Goal: Transaction & Acquisition: Book appointment/travel/reservation

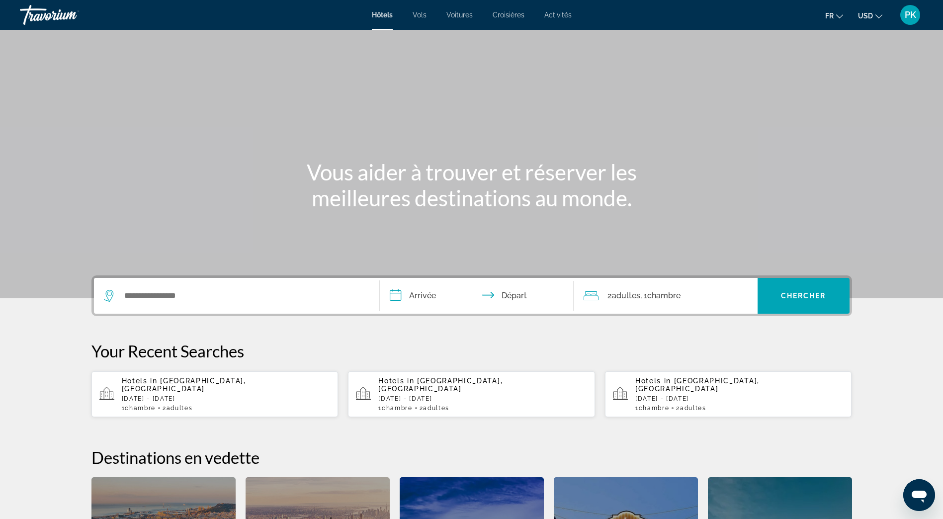
click at [875, 17] on button "USD USD ($) MXN (Mex$) CAD (Can$) GBP (£) EUR (€) AUD (A$) NZD (NZ$) CNY (CN¥)" at bounding box center [870, 15] width 24 height 14
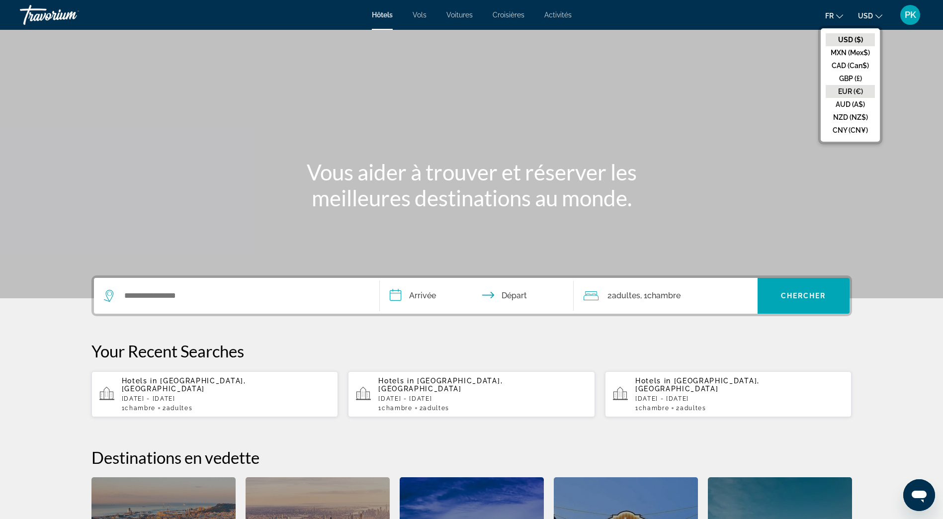
click at [843, 95] on button "EUR (€)" at bounding box center [849, 91] width 49 height 13
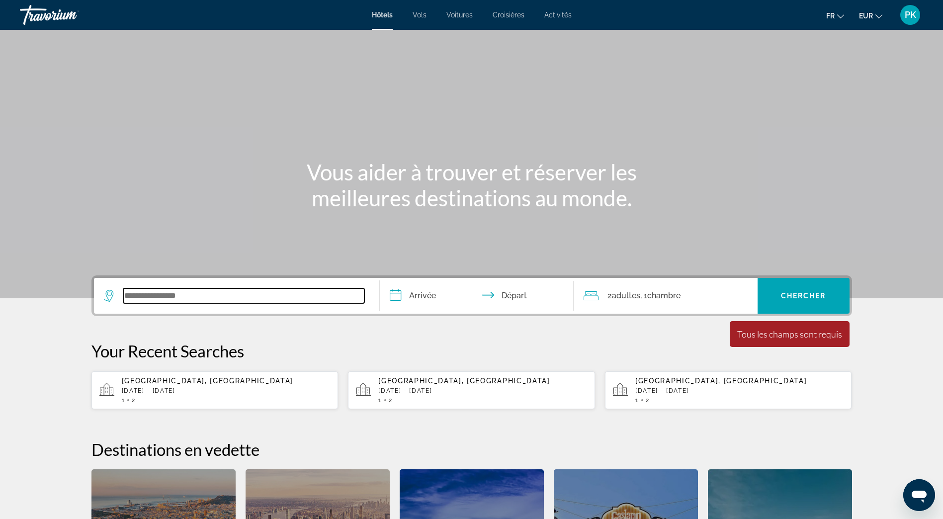
click at [138, 295] on input "Search widget" at bounding box center [243, 295] width 241 height 15
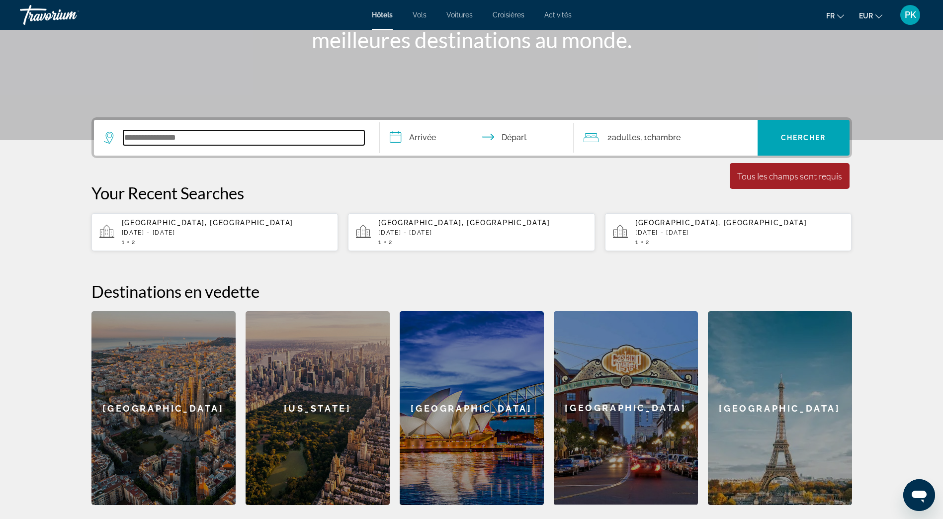
scroll to position [243, 0]
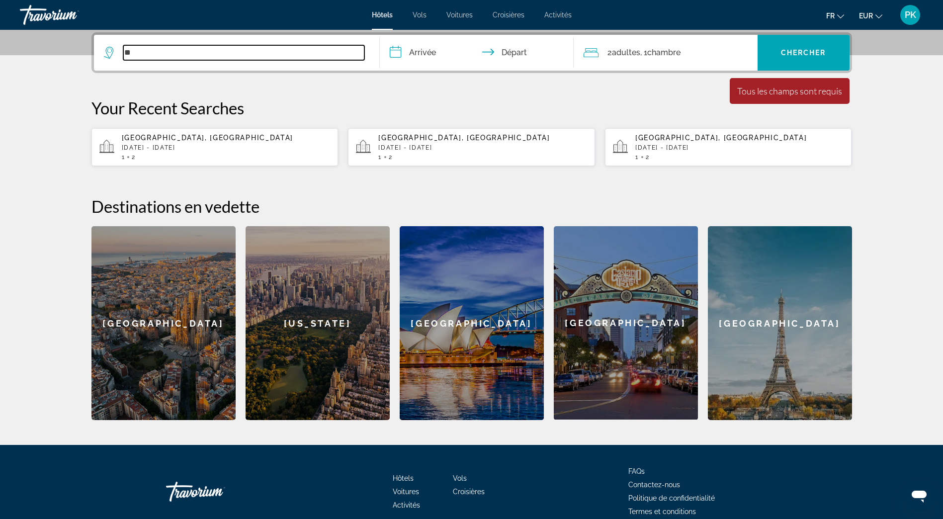
type input "*"
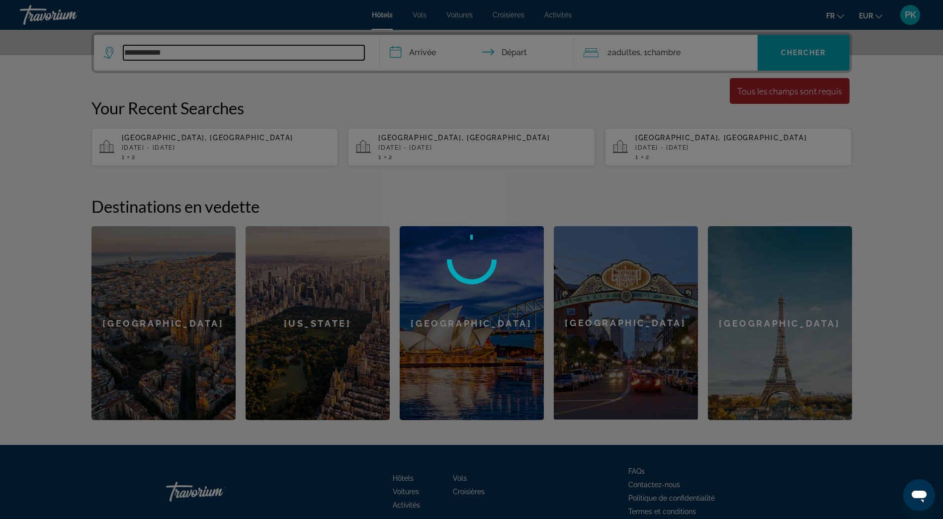
type input "**********"
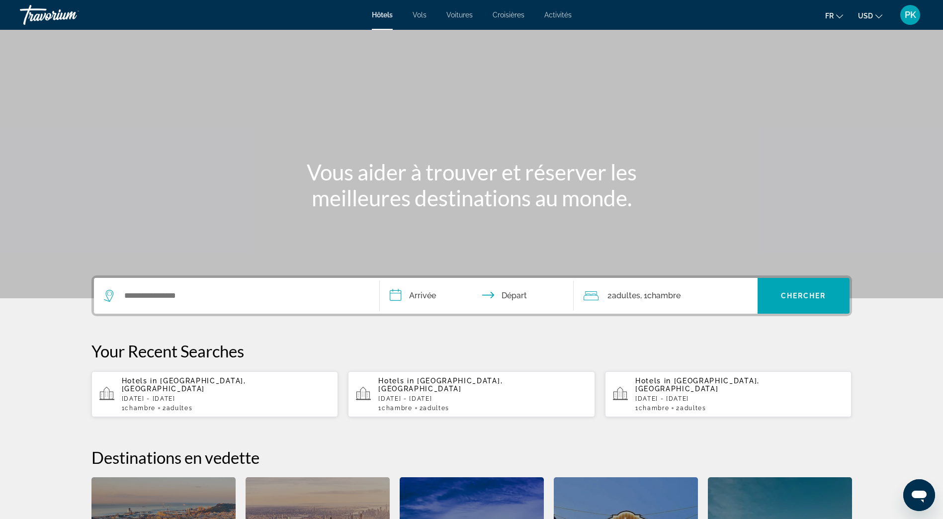
click at [879, 15] on icon "Change currency" at bounding box center [878, 16] width 7 height 7
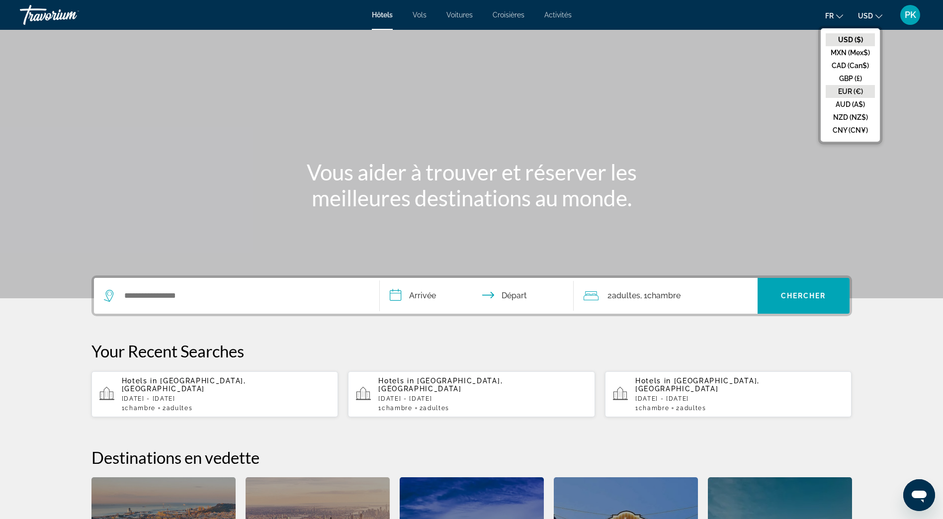
click at [844, 91] on button "EUR (€)" at bounding box center [849, 91] width 49 height 13
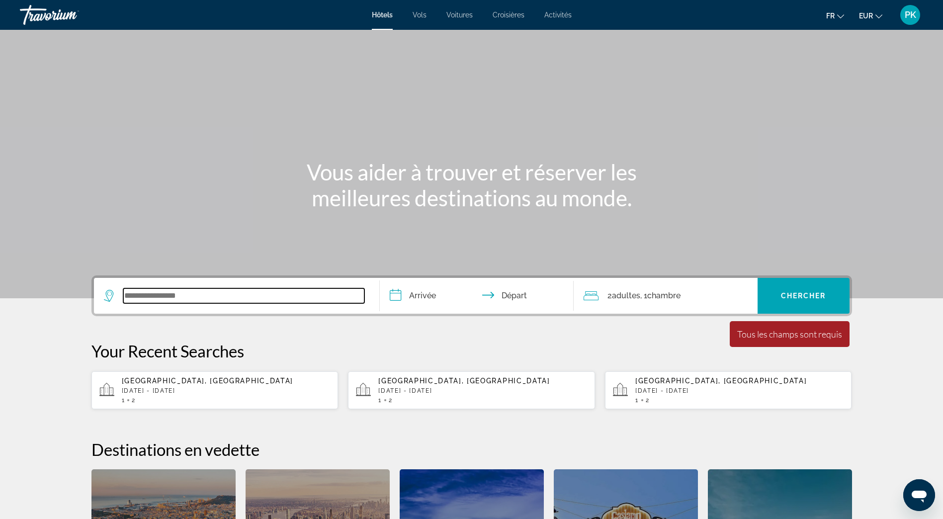
click at [135, 294] on input "Search widget" at bounding box center [243, 295] width 241 height 15
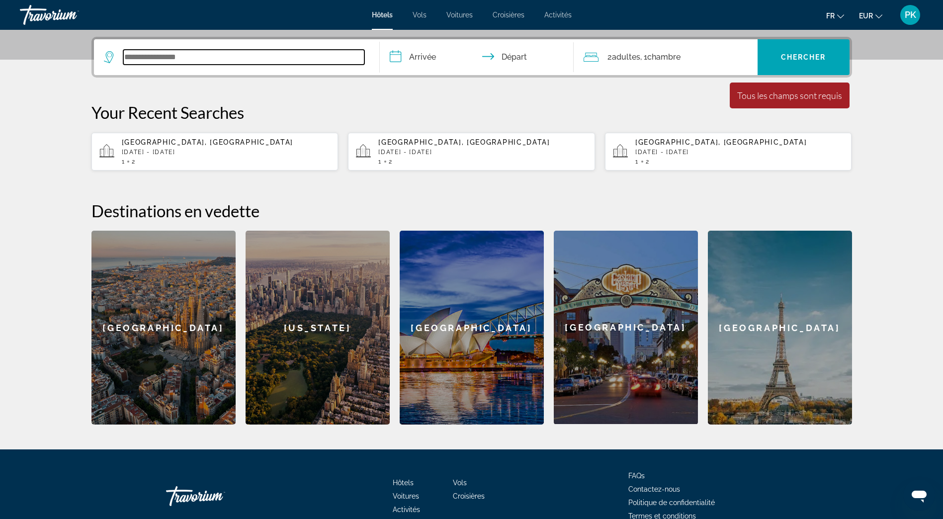
scroll to position [243, 0]
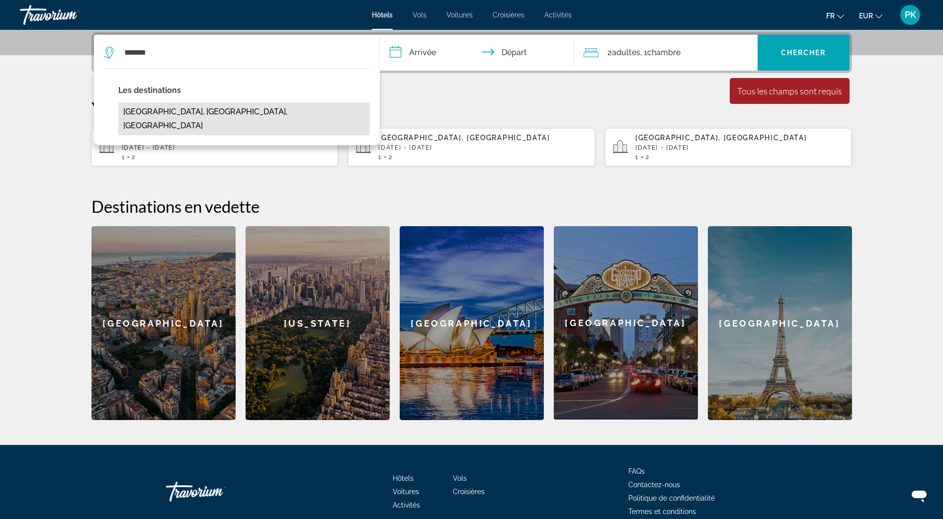
click at [181, 116] on button "[GEOGRAPHIC_DATA], [GEOGRAPHIC_DATA], [GEOGRAPHIC_DATA]" at bounding box center [243, 118] width 251 height 33
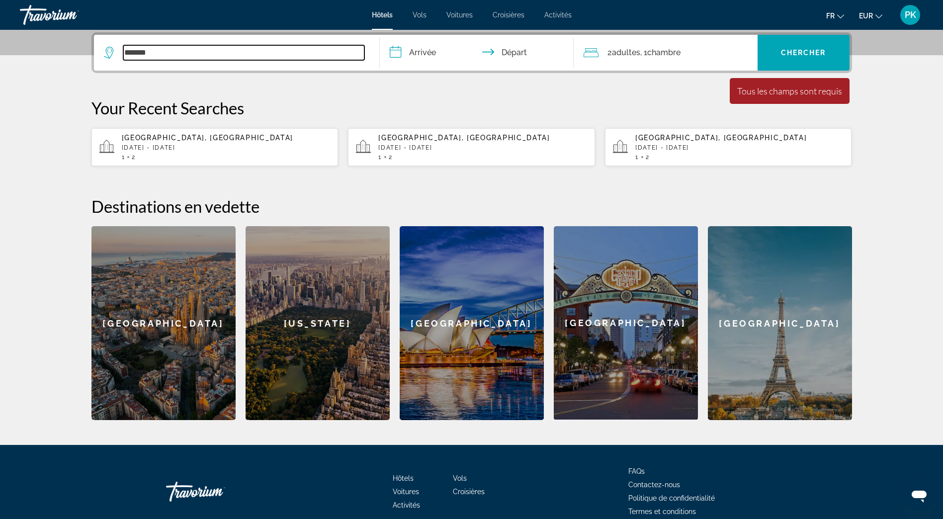
type input "**********"
click at [432, 54] on input "**********" at bounding box center [479, 54] width 198 height 39
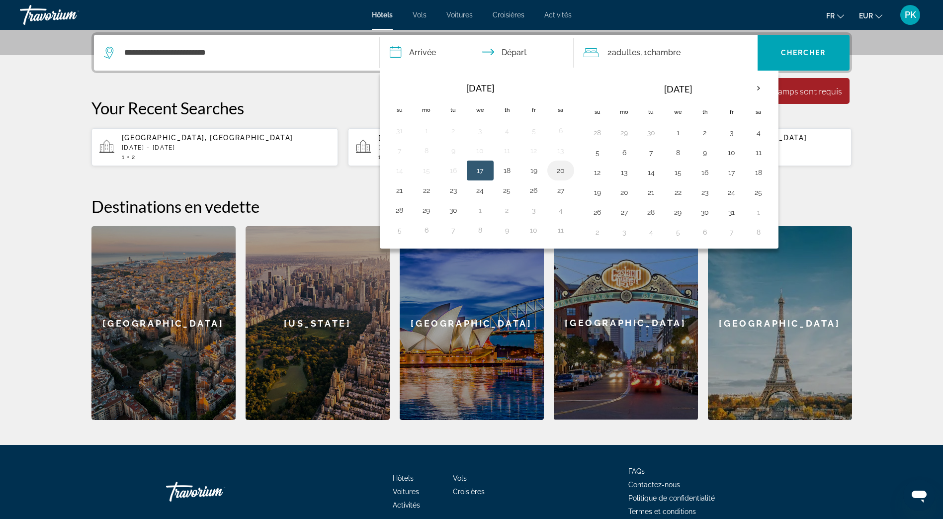
click at [556, 173] on button "20" at bounding box center [561, 170] width 16 height 14
click at [396, 188] on button "21" at bounding box center [400, 190] width 16 height 14
type input "**********"
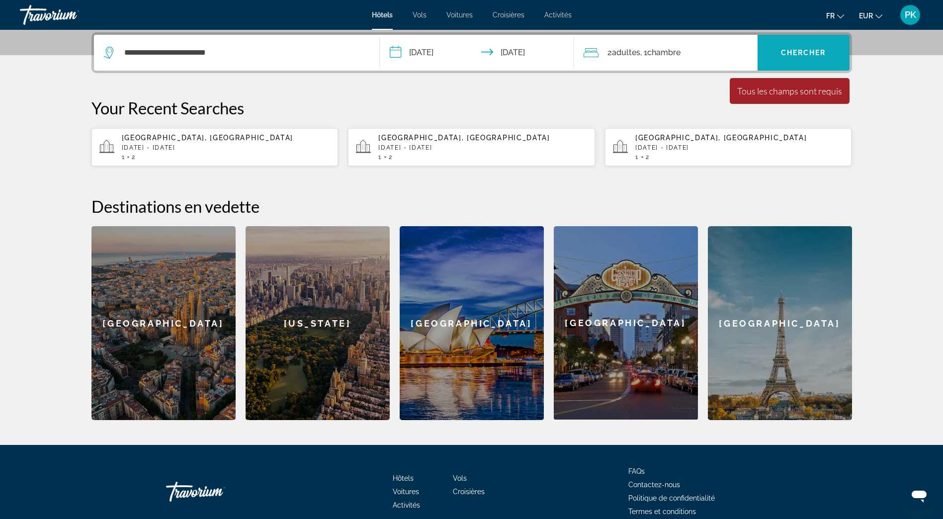
click at [793, 53] on span "Chercher" at bounding box center [803, 53] width 45 height 8
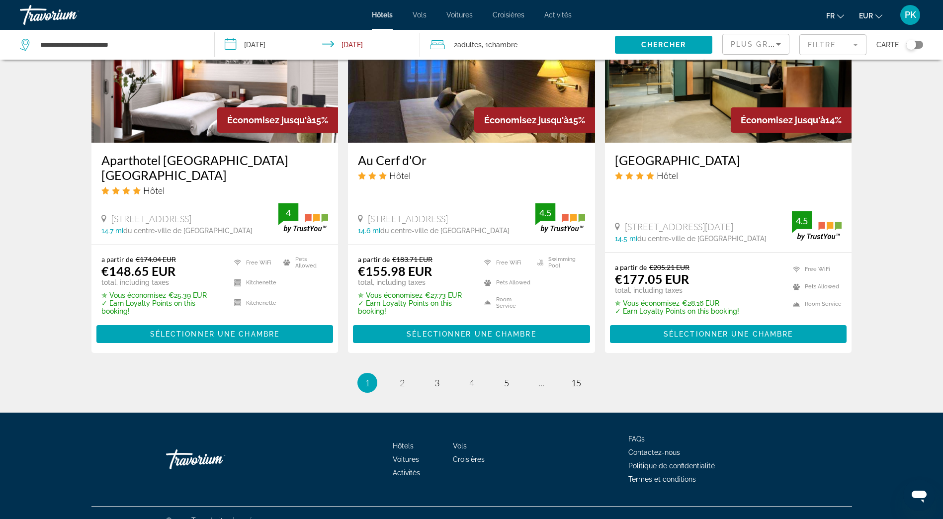
scroll to position [1269, 0]
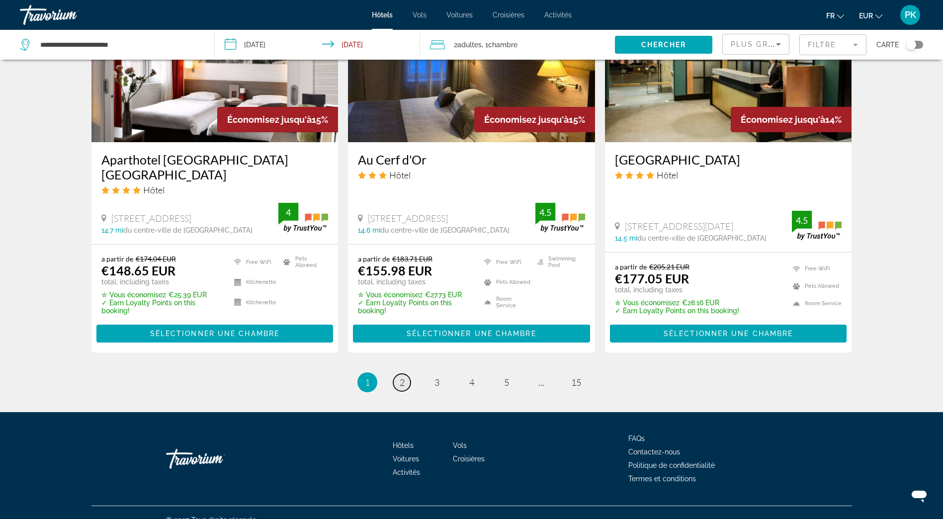
click at [397, 374] on link "page 2" at bounding box center [401, 382] width 17 height 17
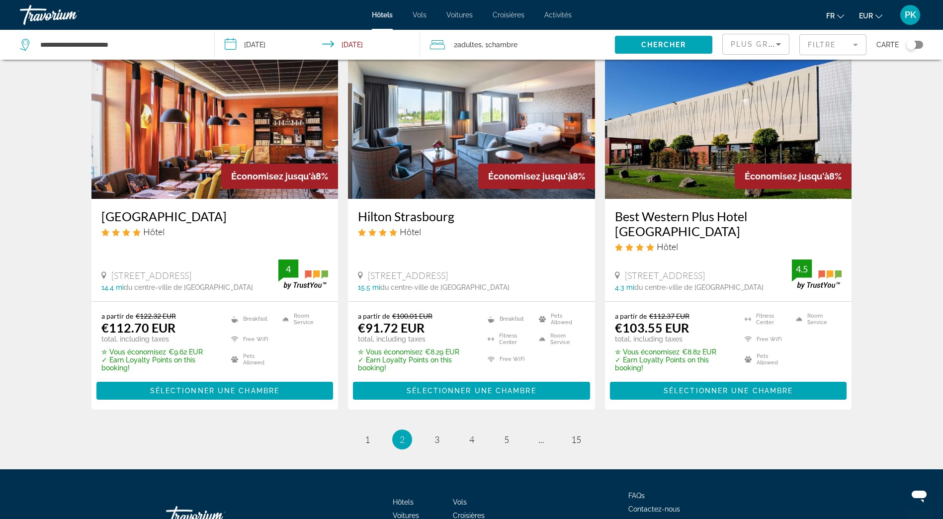
scroll to position [1257, 0]
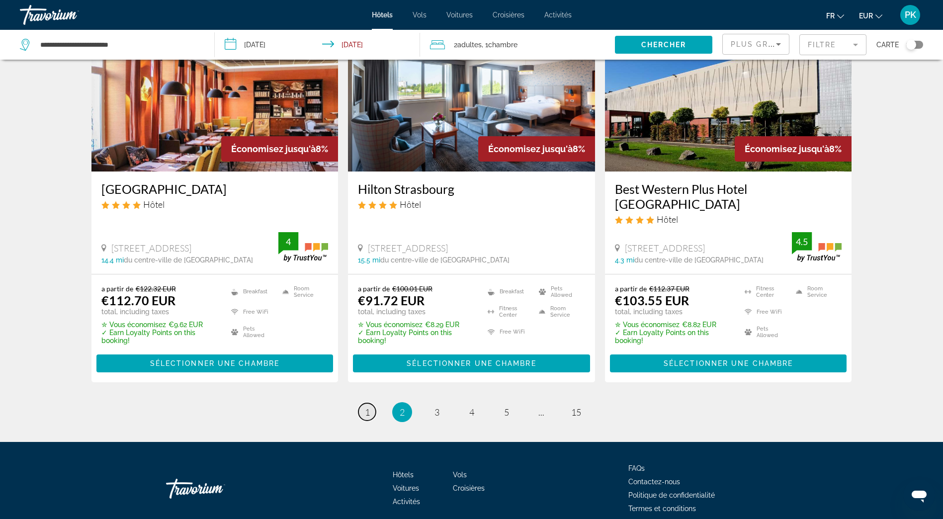
click at [365, 406] on span "1" at bounding box center [367, 411] width 5 height 11
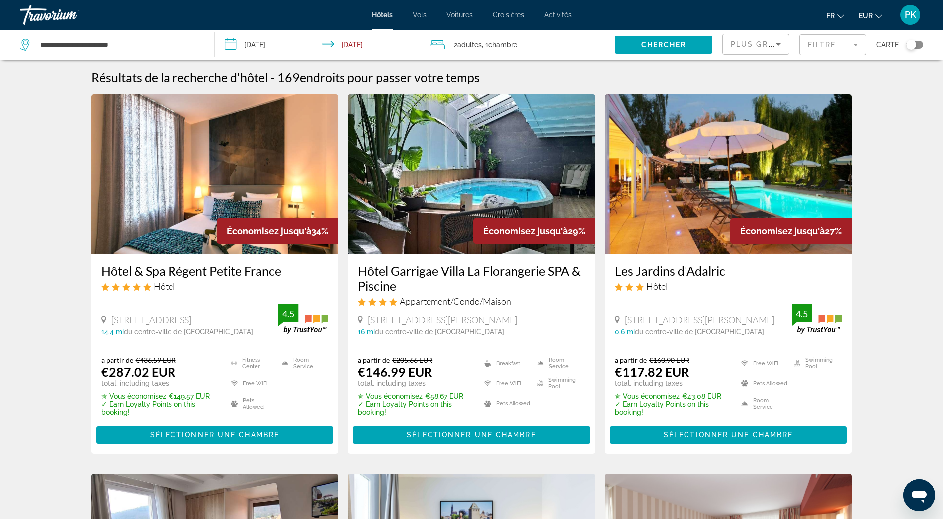
click at [770, 42] on span "Plus grandes économies" at bounding box center [789, 44] width 119 height 8
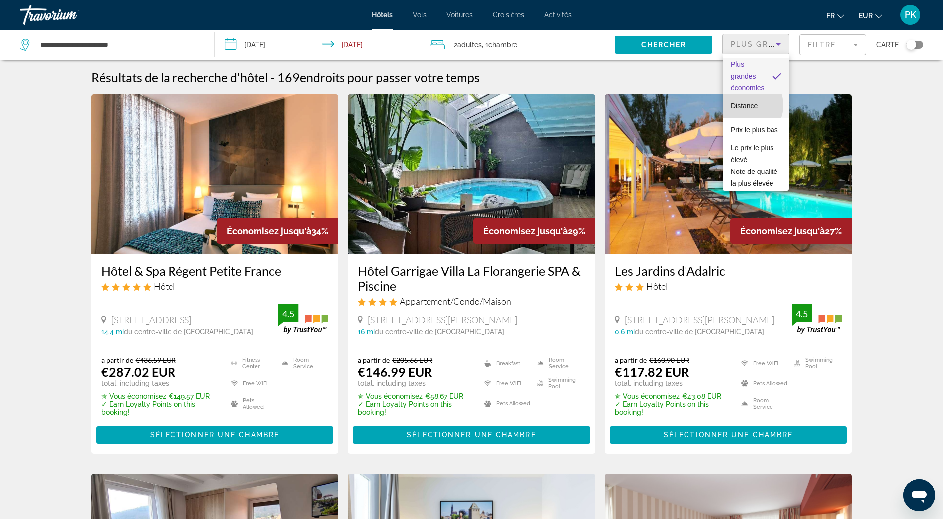
click at [745, 105] on span "Distance" at bounding box center [743, 106] width 27 height 8
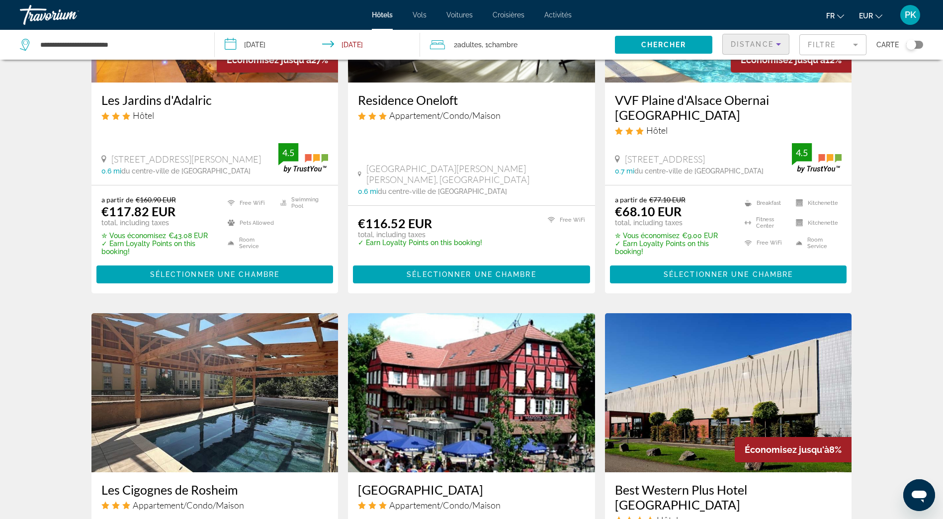
scroll to position [364, 0]
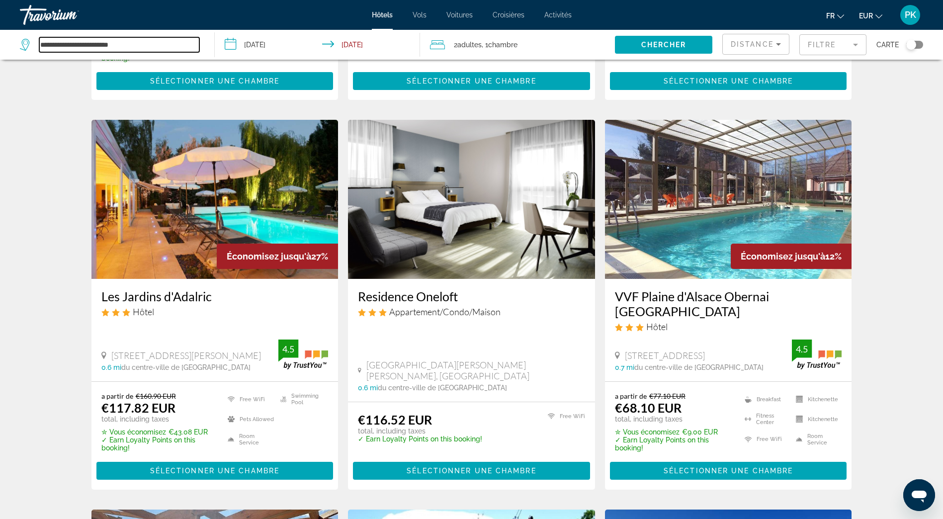
drag, startPoint x: 138, startPoint y: 45, endPoint x: 38, endPoint y: 36, distance: 99.8
click at [38, 36] on div "**********" at bounding box center [112, 45] width 184 height 30
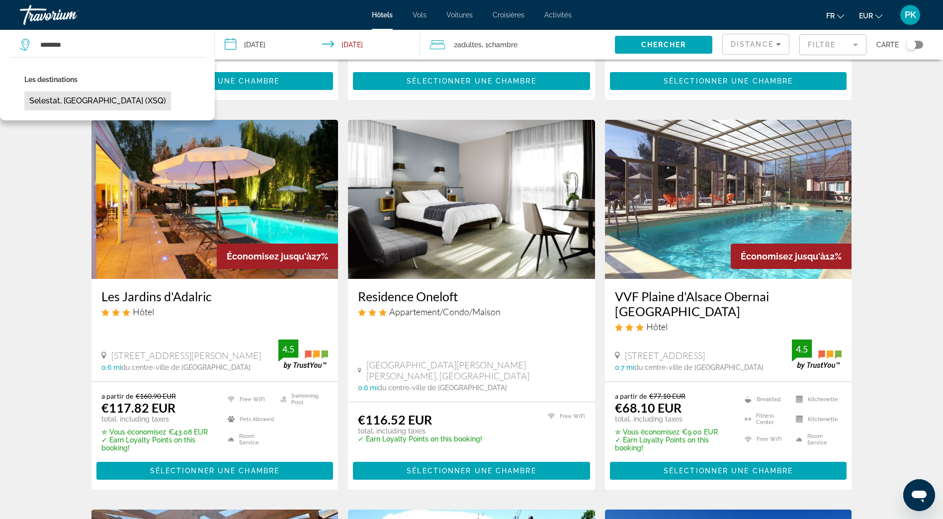
click at [66, 103] on button "Selestat, [GEOGRAPHIC_DATA] (XSQ)" at bounding box center [97, 100] width 147 height 19
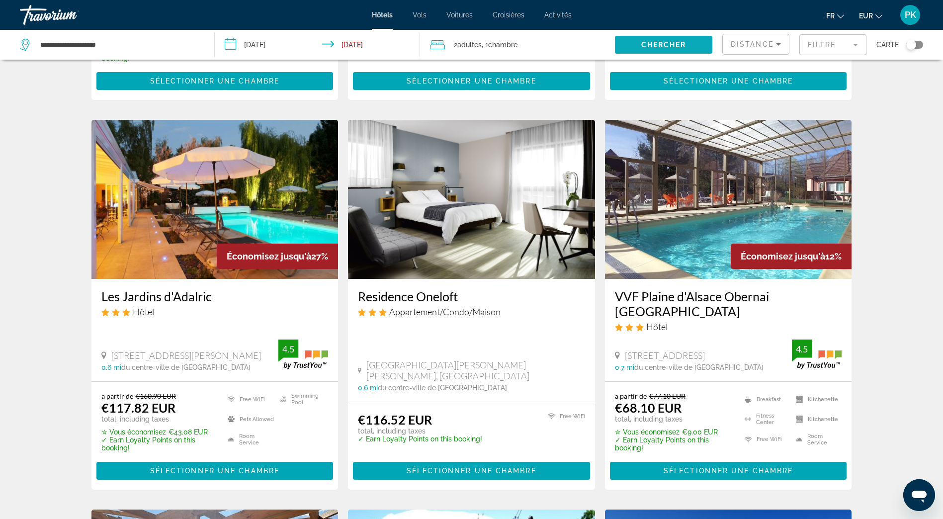
click at [685, 46] on span "Chercher" at bounding box center [663, 45] width 45 height 8
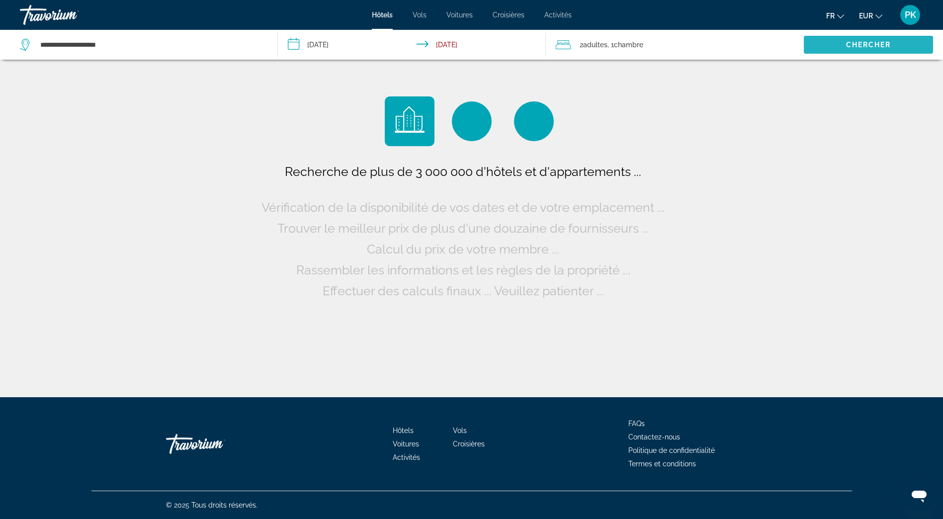
scroll to position [0, 0]
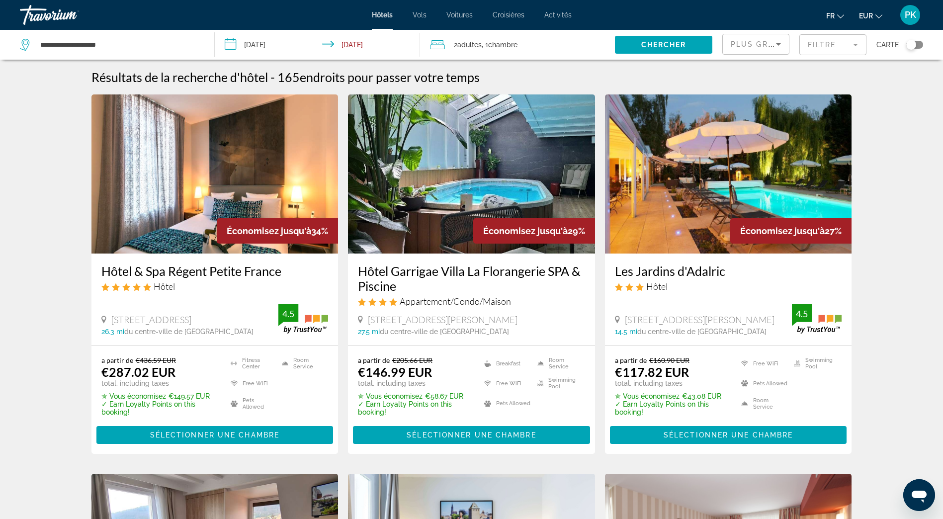
click at [816, 43] on mat-form-field "Filtre" at bounding box center [832, 44] width 67 height 21
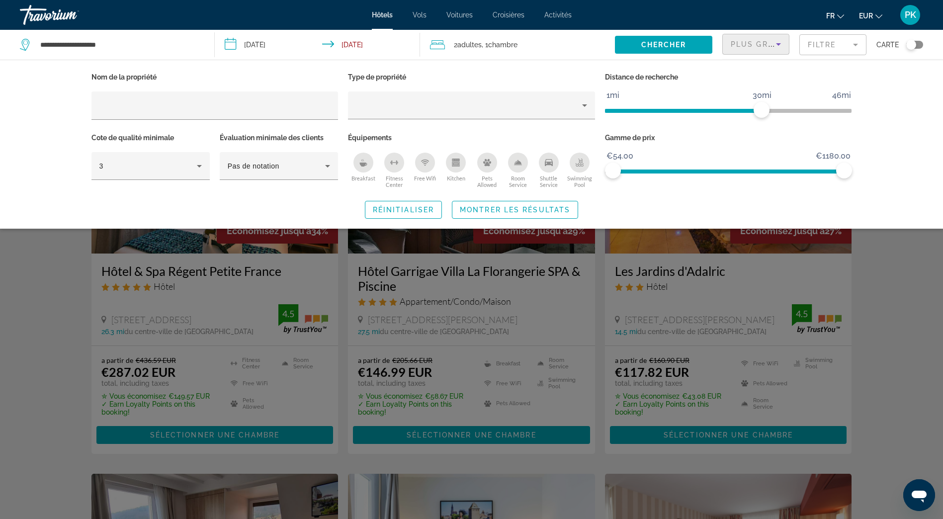
click at [773, 45] on icon "Sort by" at bounding box center [778, 44] width 12 height 12
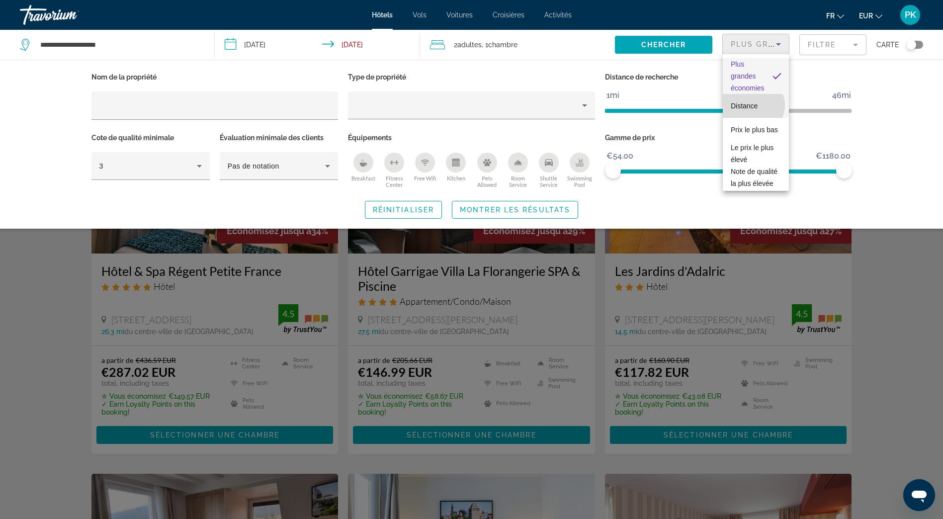
click at [752, 105] on span "Distance" at bounding box center [743, 106] width 27 height 8
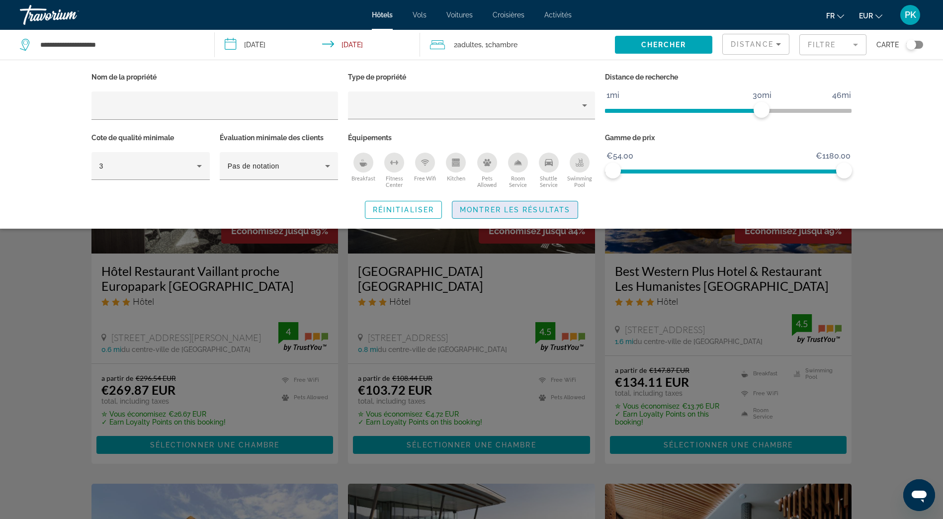
click at [489, 213] on span "Search widget" at bounding box center [514, 210] width 125 height 24
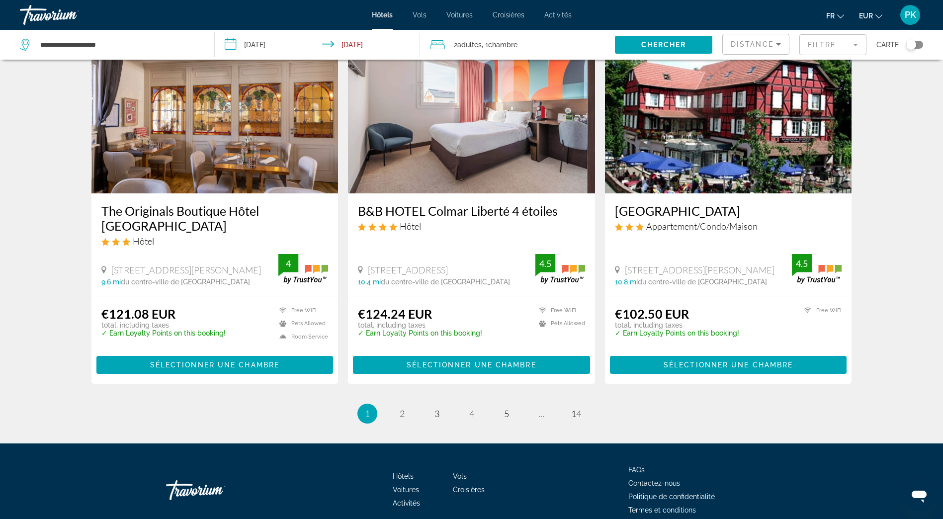
scroll to position [1242, 0]
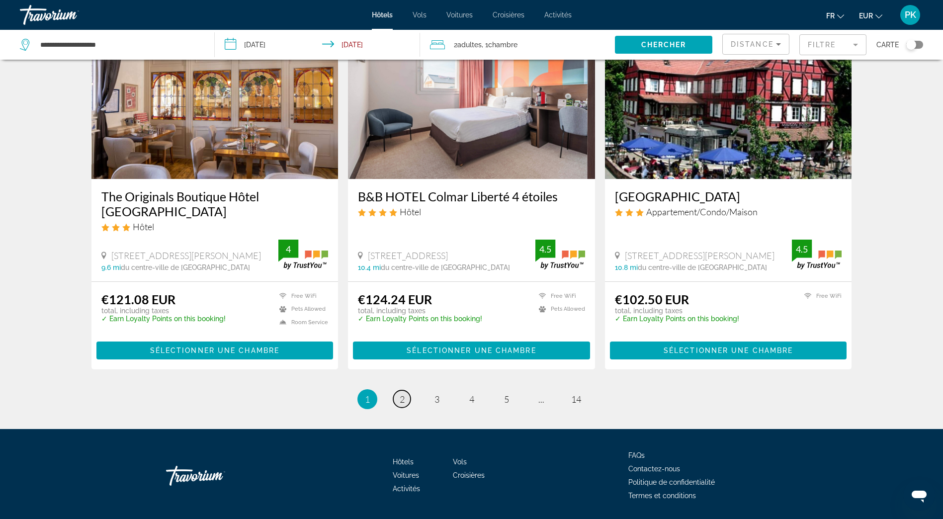
click at [402, 402] on span "2" at bounding box center [402, 399] width 5 height 11
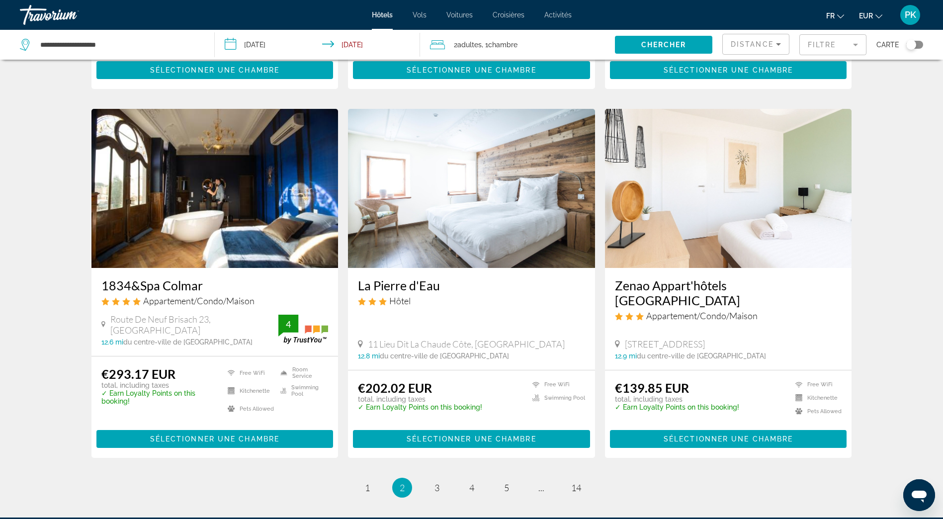
scroll to position [1093, 0]
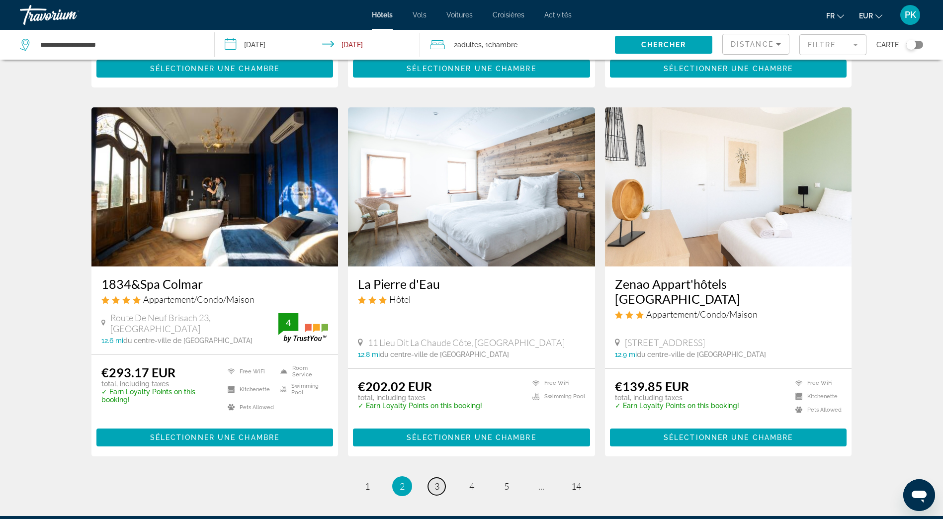
click at [432, 478] on link "page 3" at bounding box center [436, 486] width 17 height 17
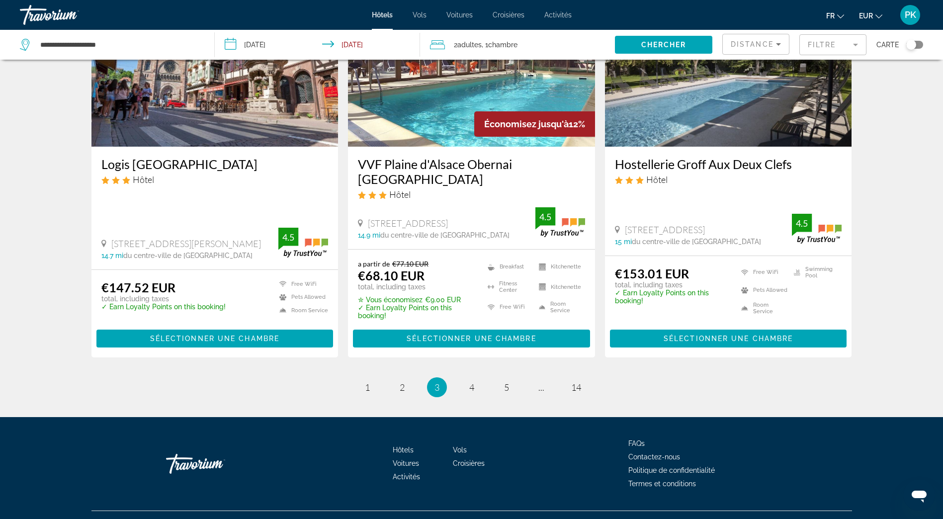
scroll to position [1237, 0]
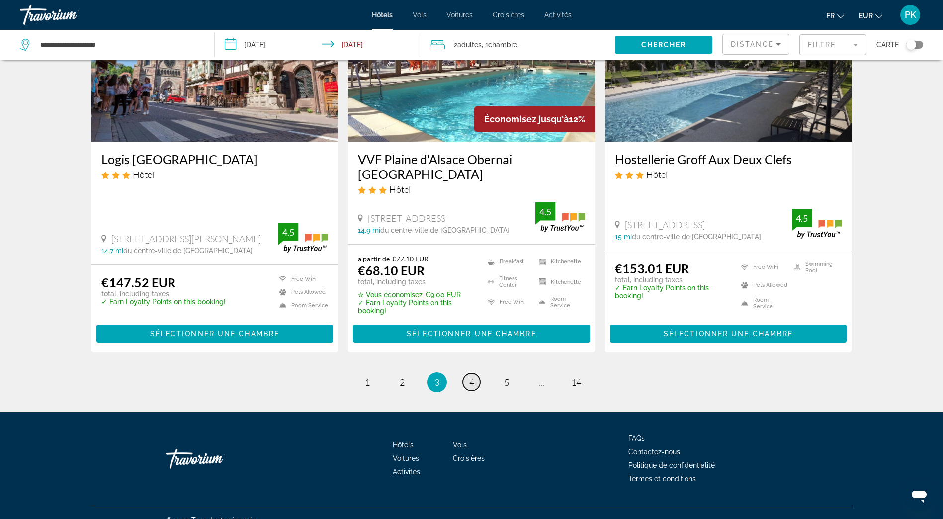
click at [472, 377] on span "4" at bounding box center [471, 382] width 5 height 11
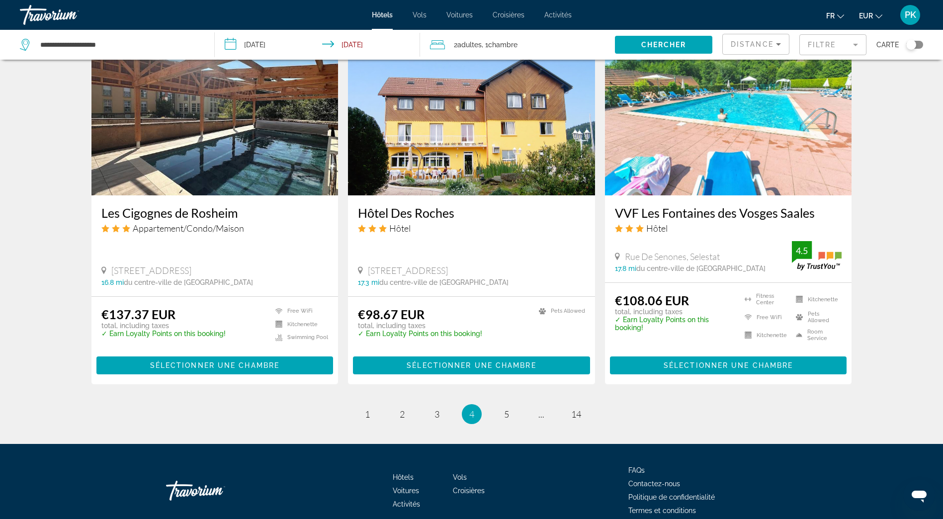
scroll to position [1211, 0]
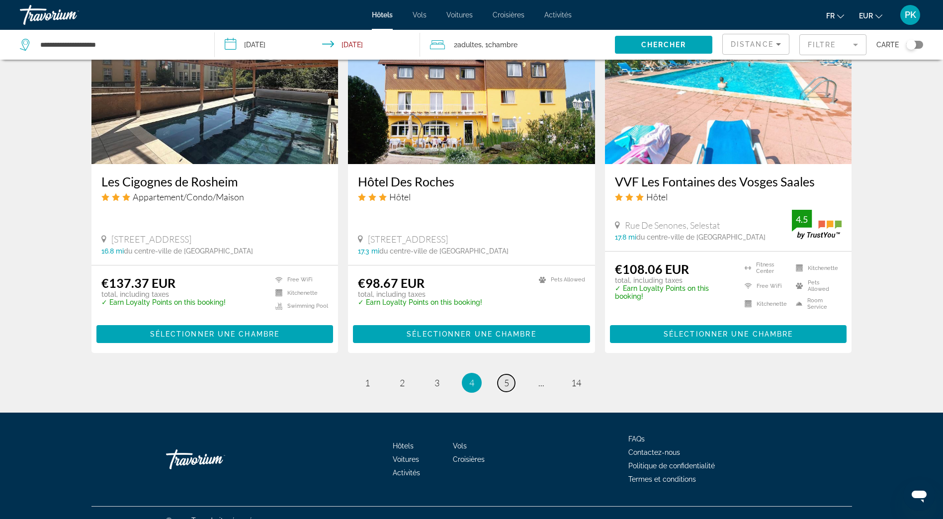
click at [504, 377] on span "5" at bounding box center [506, 382] width 5 height 11
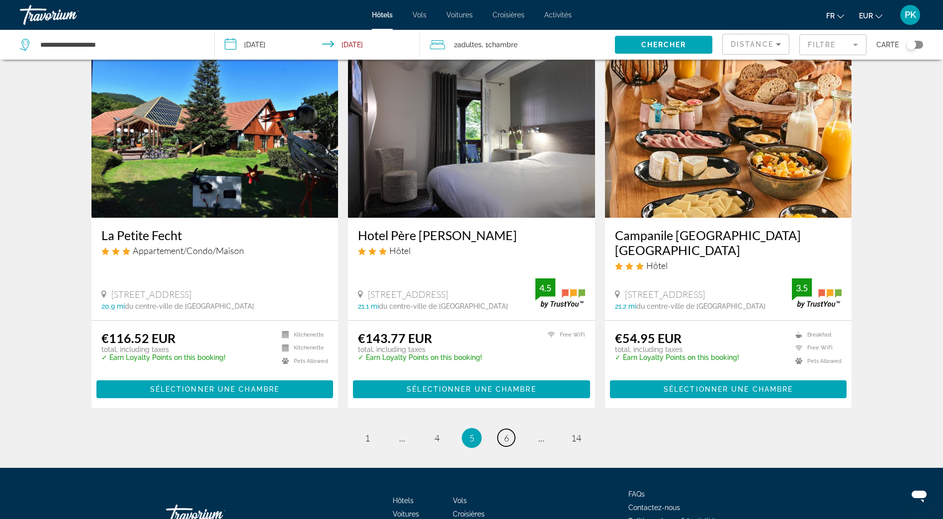
scroll to position [1238, 0]
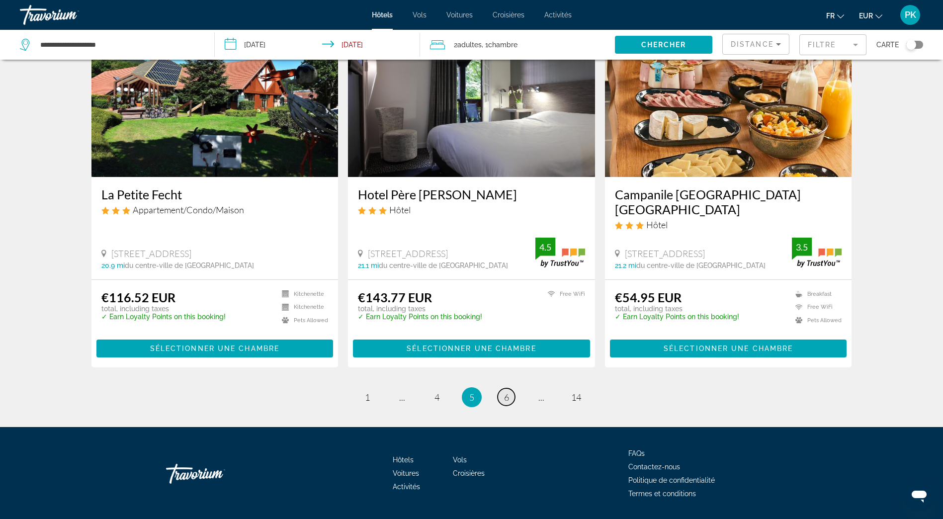
click at [506, 392] on span "6" at bounding box center [506, 397] width 5 height 11
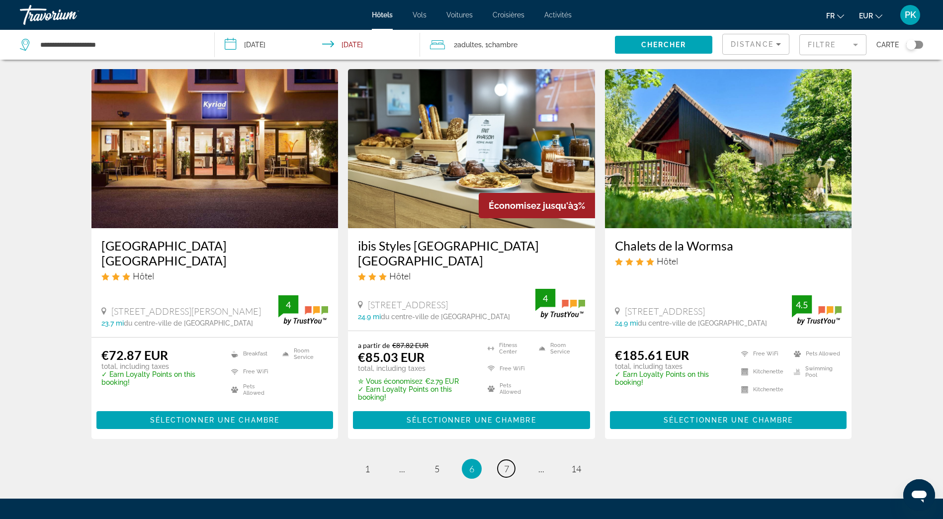
scroll to position [1252, 0]
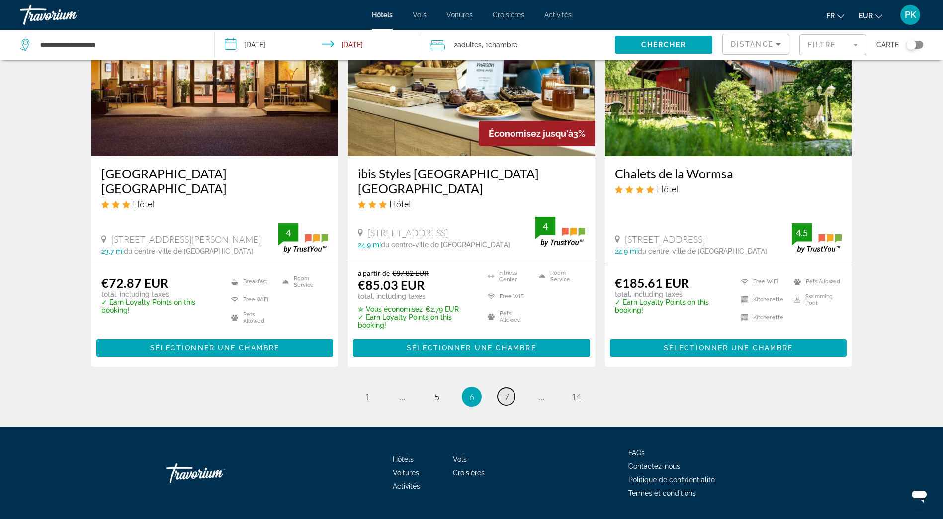
click at [506, 391] on span "7" at bounding box center [506, 396] width 5 height 11
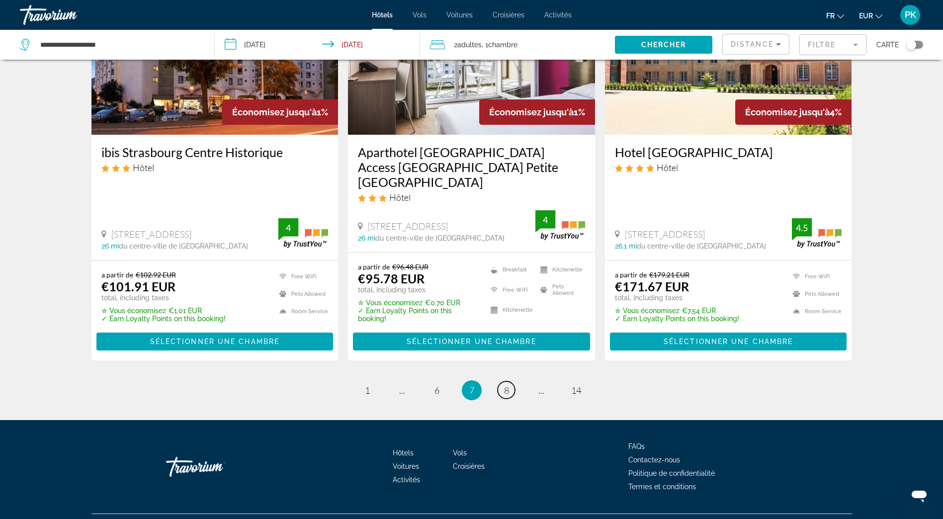
scroll to position [1235, 0]
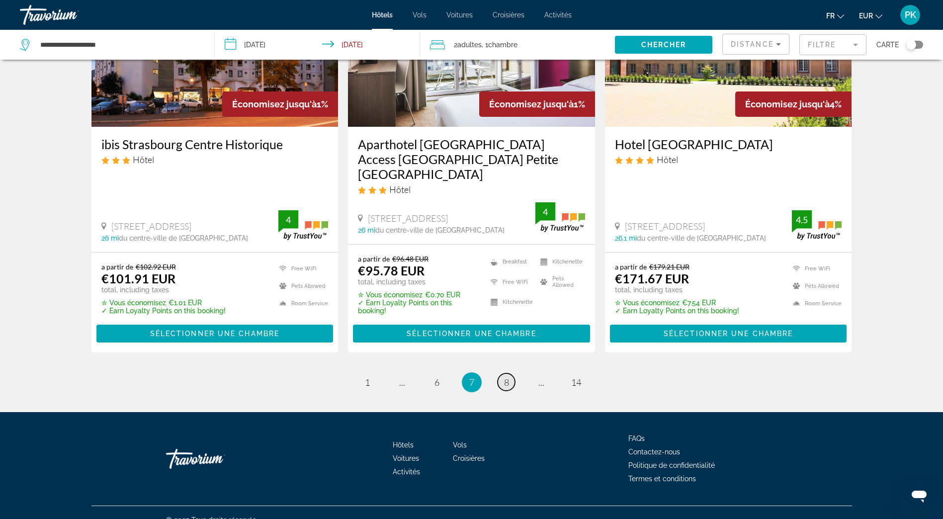
click at [506, 377] on span "8" at bounding box center [506, 382] width 5 height 11
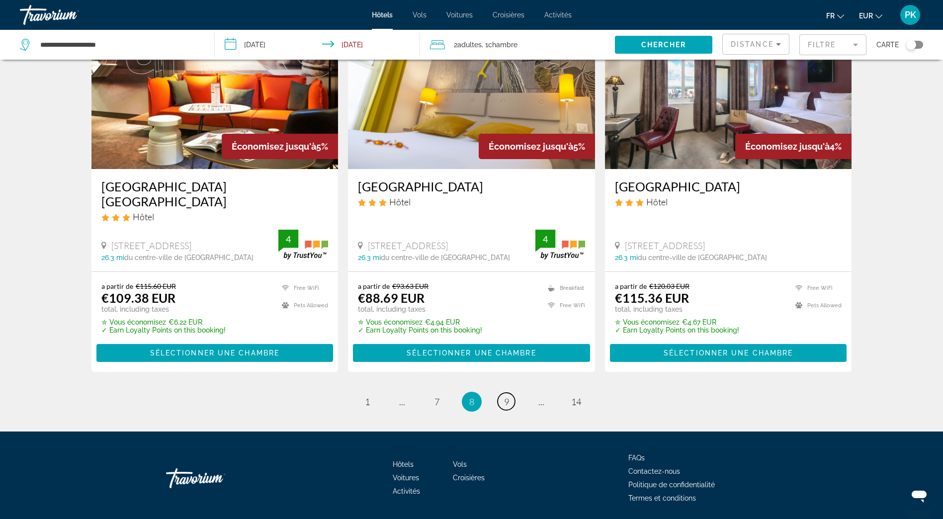
scroll to position [1243, 0]
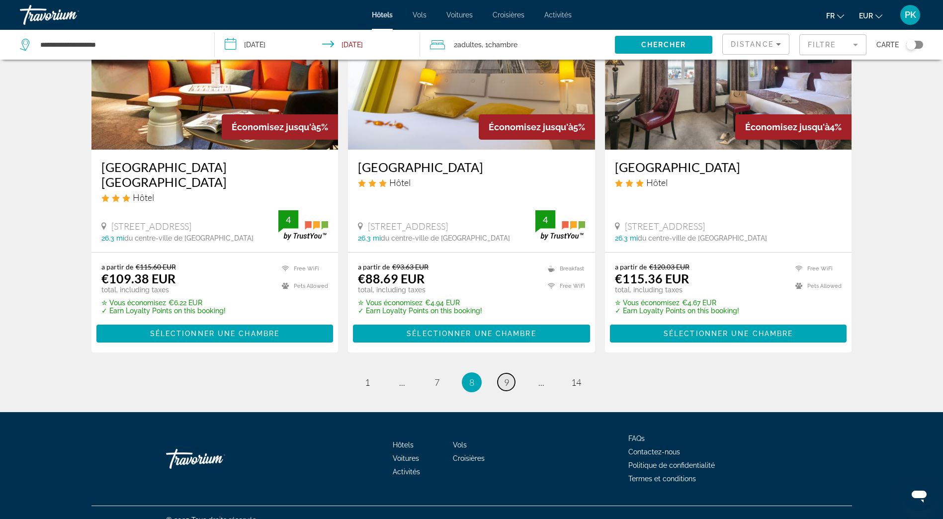
click at [504, 377] on span "9" at bounding box center [506, 382] width 5 height 11
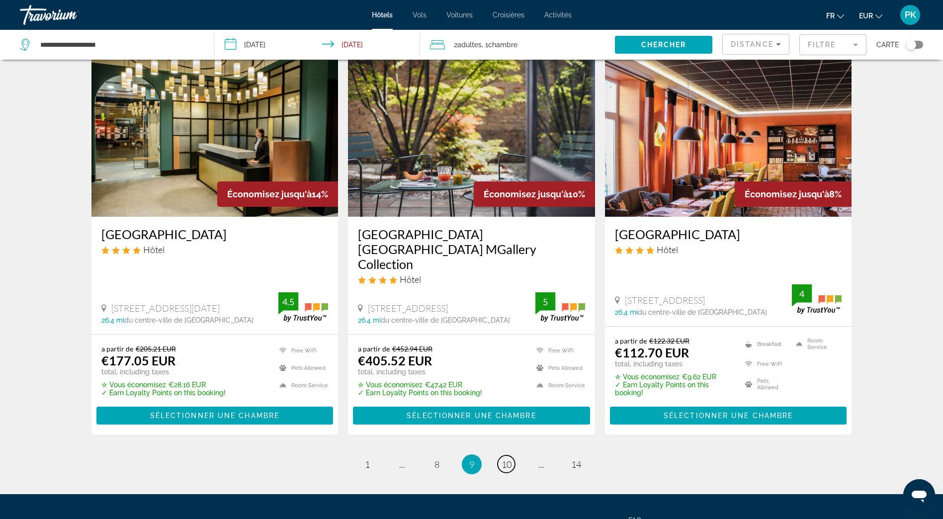
scroll to position [1217, 0]
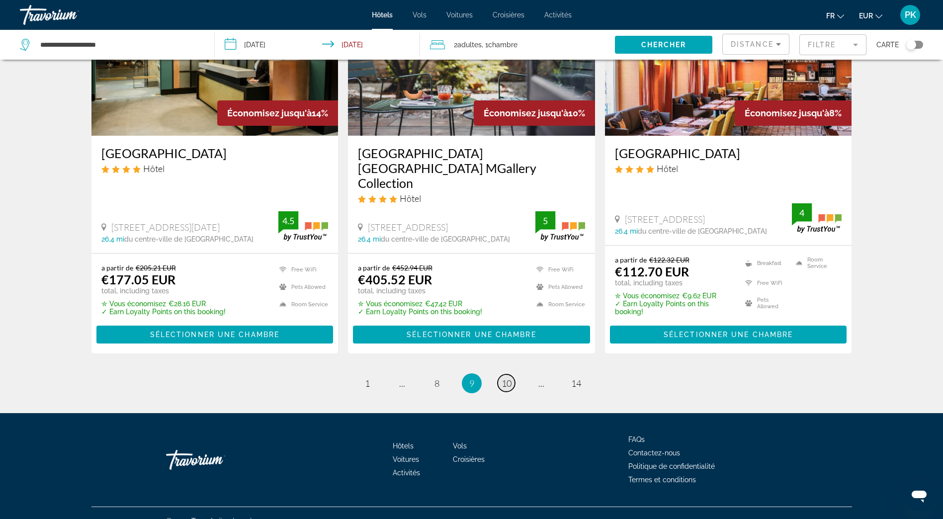
click at [505, 378] on span "10" at bounding box center [506, 383] width 10 height 11
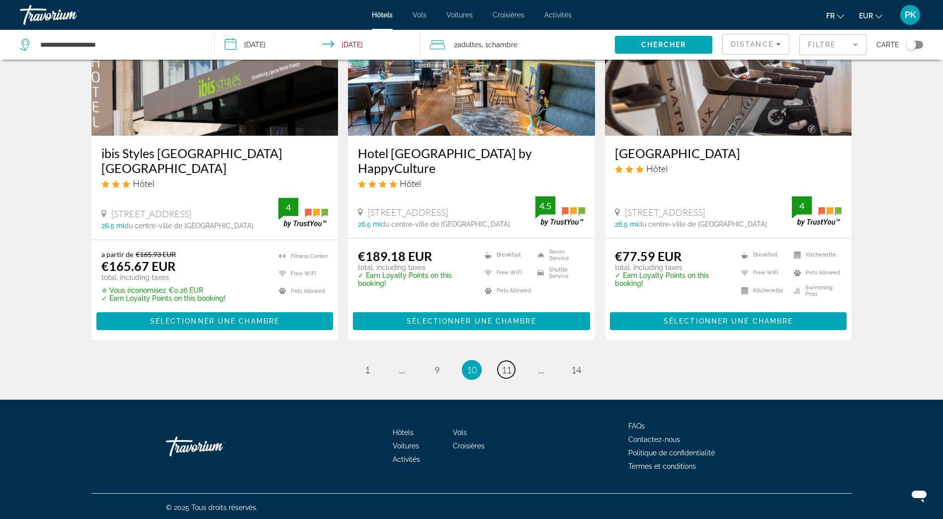
scroll to position [1245, 0]
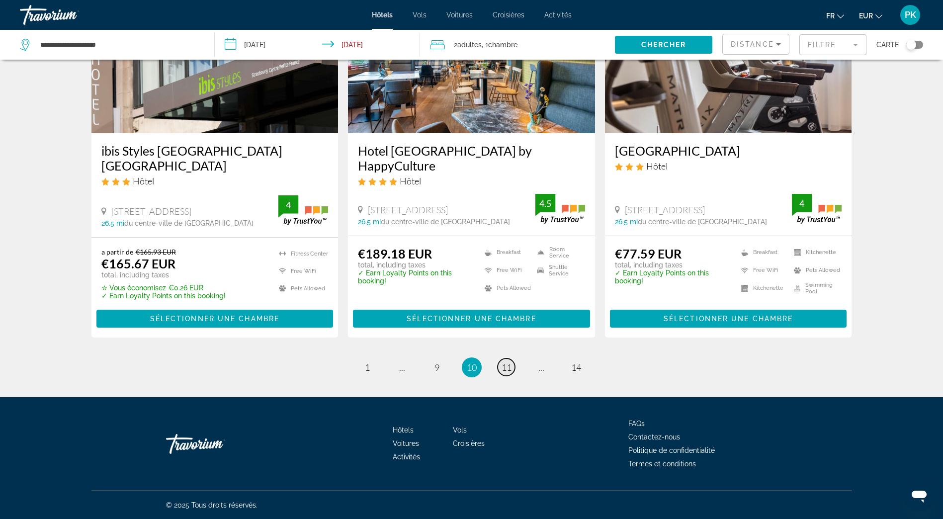
click at [506, 366] on span "11" at bounding box center [506, 367] width 10 height 11
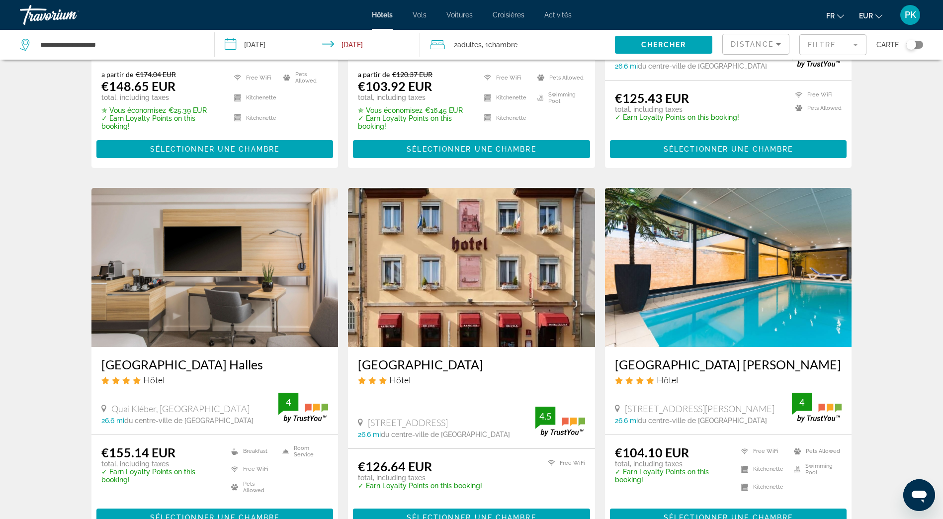
scroll to position [1044, 0]
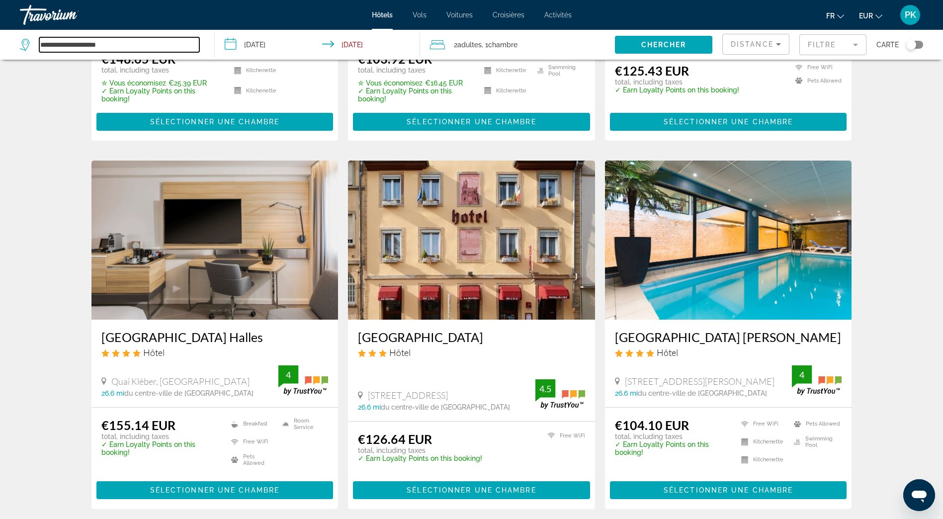
drag, startPoint x: 119, startPoint y: 45, endPoint x: 18, endPoint y: 29, distance: 102.7
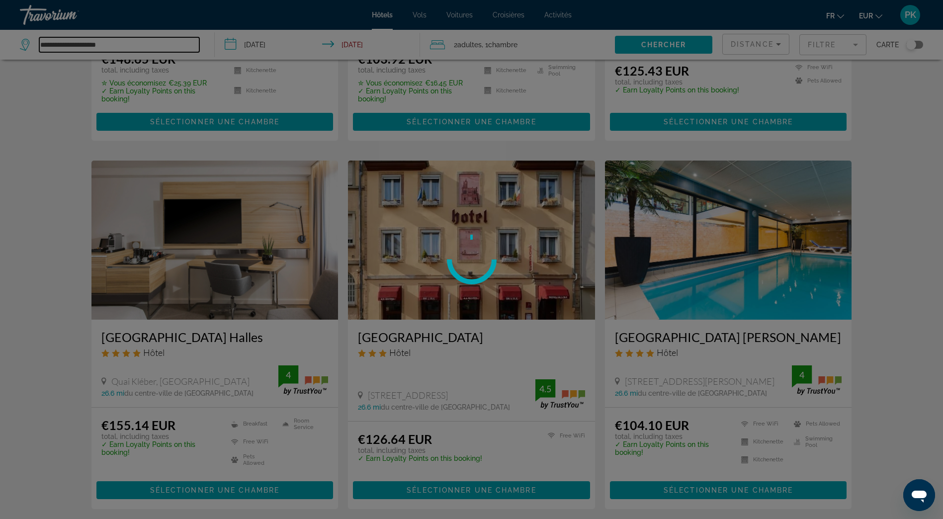
type input "**********"
click at [113, 44] on div at bounding box center [471, 259] width 943 height 519
drag, startPoint x: 113, startPoint y: 44, endPoint x: 81, endPoint y: 45, distance: 31.3
click at [81, 45] on div at bounding box center [471, 259] width 943 height 519
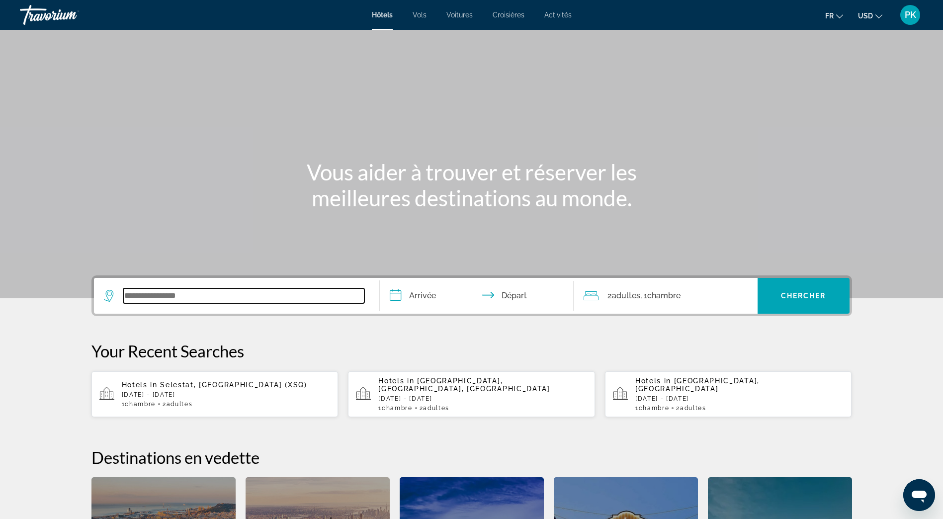
click at [139, 298] on input "Search widget" at bounding box center [243, 295] width 241 height 15
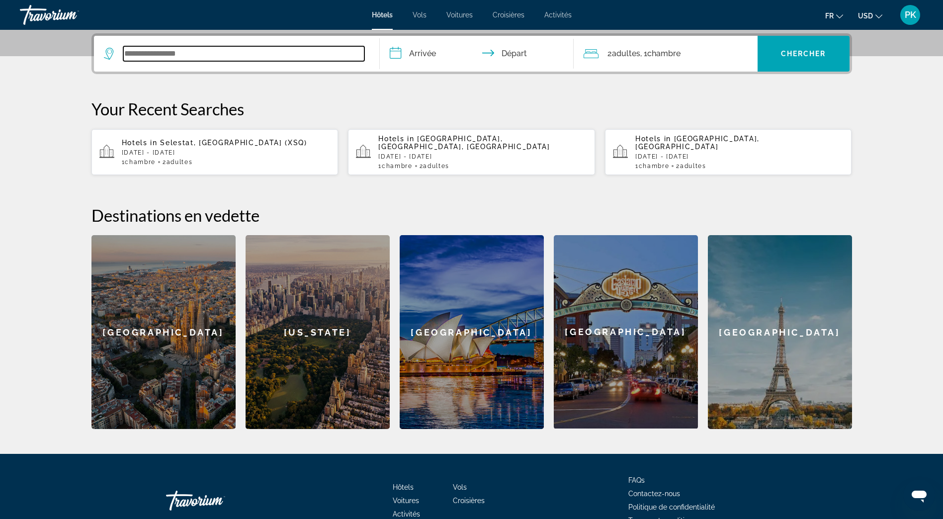
scroll to position [243, 0]
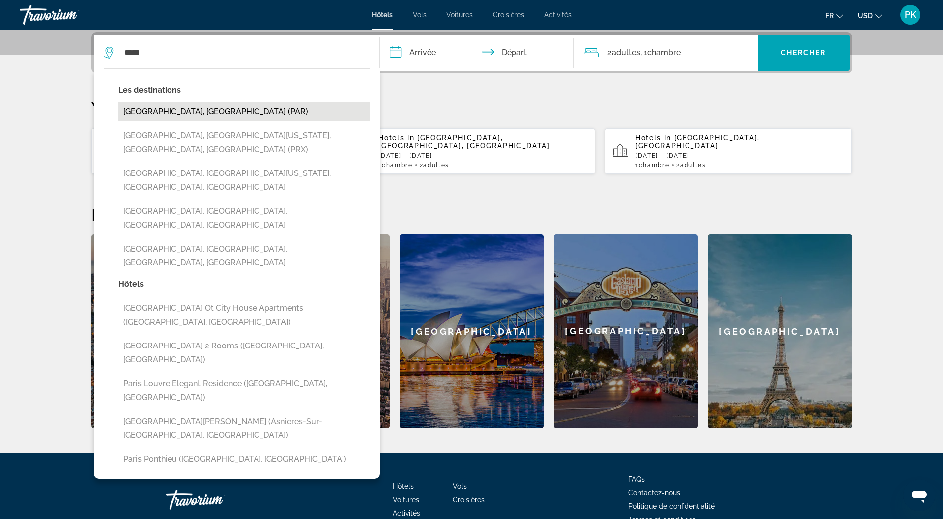
click at [176, 115] on button "[GEOGRAPHIC_DATA], [GEOGRAPHIC_DATA] (PAR)" at bounding box center [243, 111] width 251 height 19
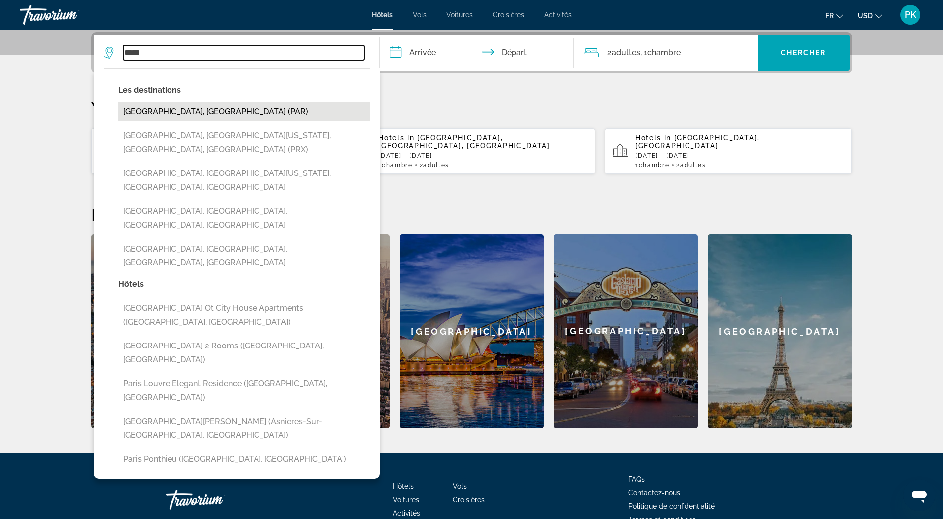
type input "**********"
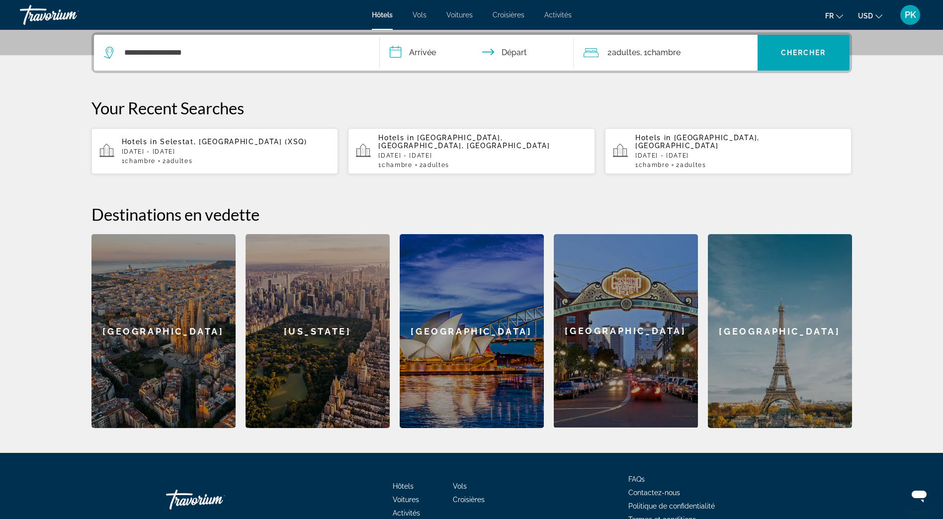
click at [421, 57] on input "**********" at bounding box center [479, 54] width 198 height 39
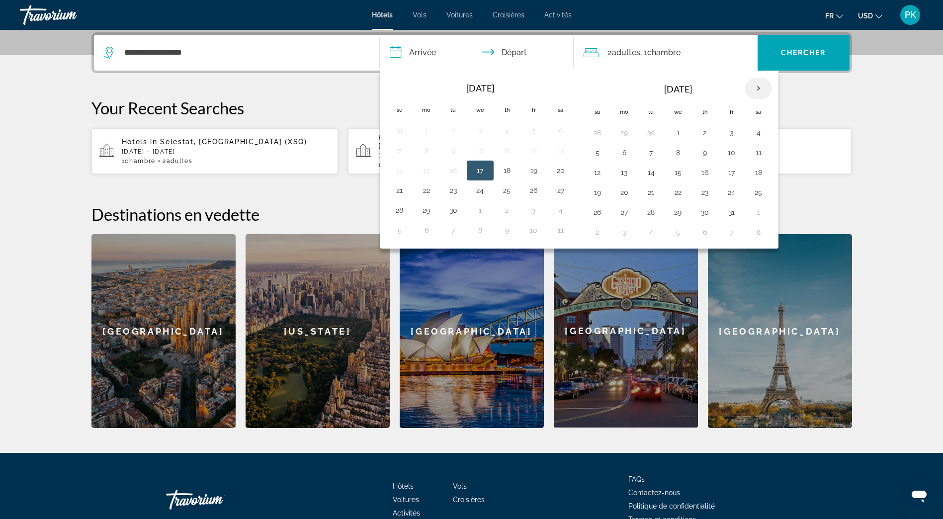
click at [754, 89] on th "Next month" at bounding box center [758, 89] width 27 height 22
click at [533, 135] on button "3" at bounding box center [534, 133] width 16 height 14
click at [534, 134] on button "3" at bounding box center [534, 133] width 16 height 14
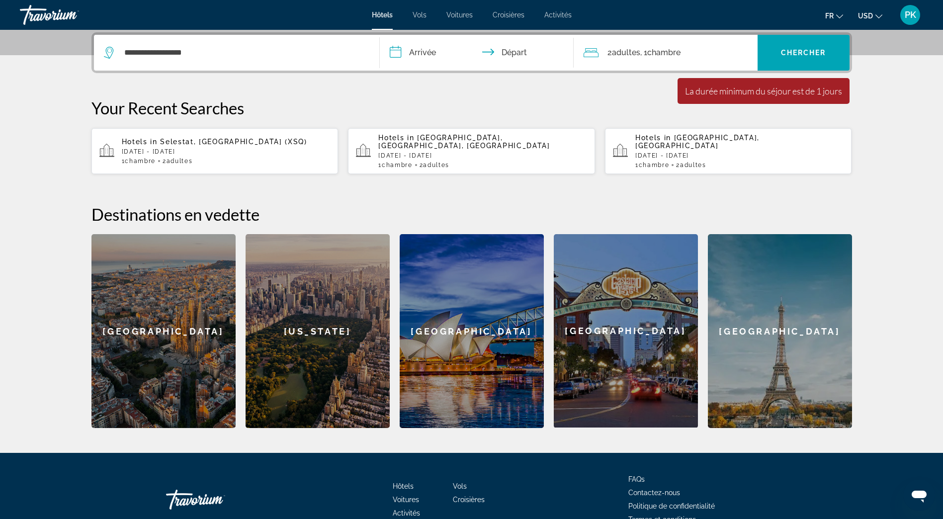
click at [417, 50] on input "**********" at bounding box center [479, 54] width 198 height 39
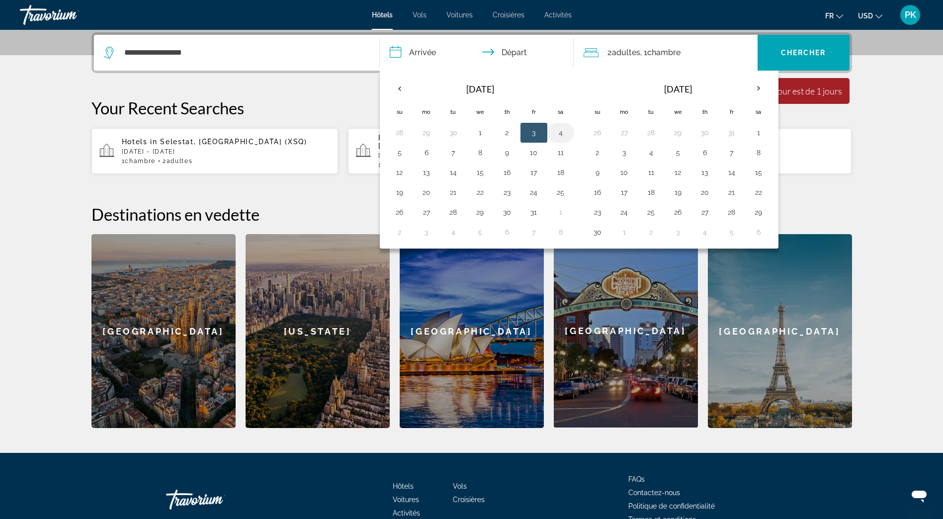
click at [560, 132] on button "4" at bounding box center [561, 133] width 16 height 14
click at [396, 153] on button "5" at bounding box center [400, 153] width 16 height 14
type input "**********"
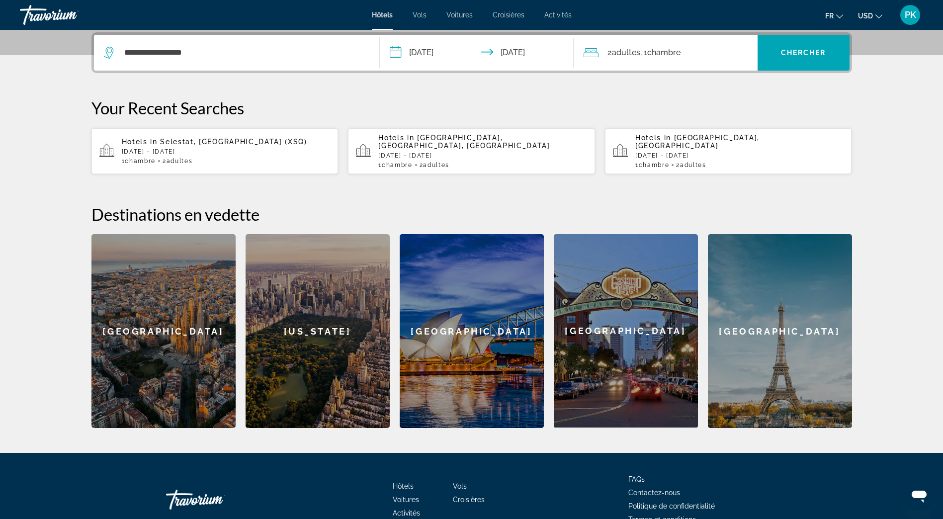
click at [870, 16] on span "USD" at bounding box center [865, 16] width 15 height 8
click at [849, 91] on button "EUR (€)" at bounding box center [849, 91] width 49 height 13
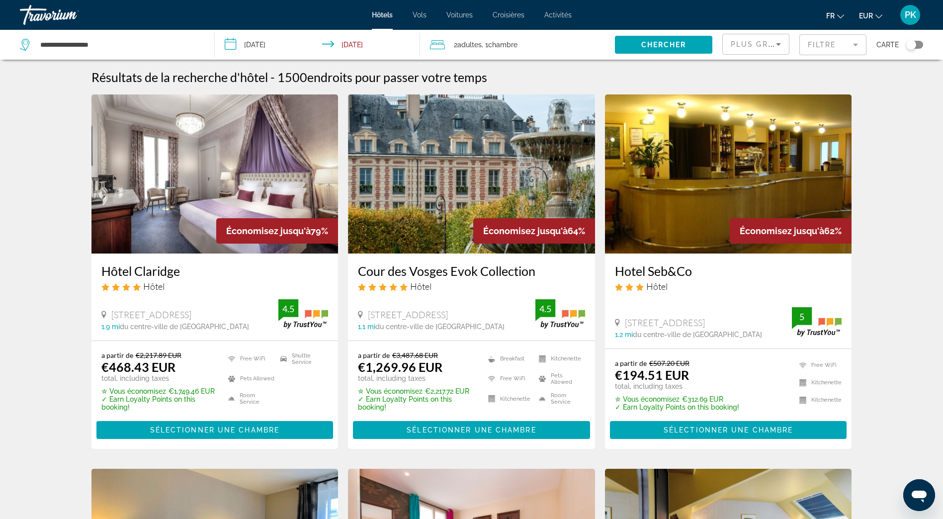
click at [773, 47] on icon "Sort by" at bounding box center [778, 44] width 12 height 12
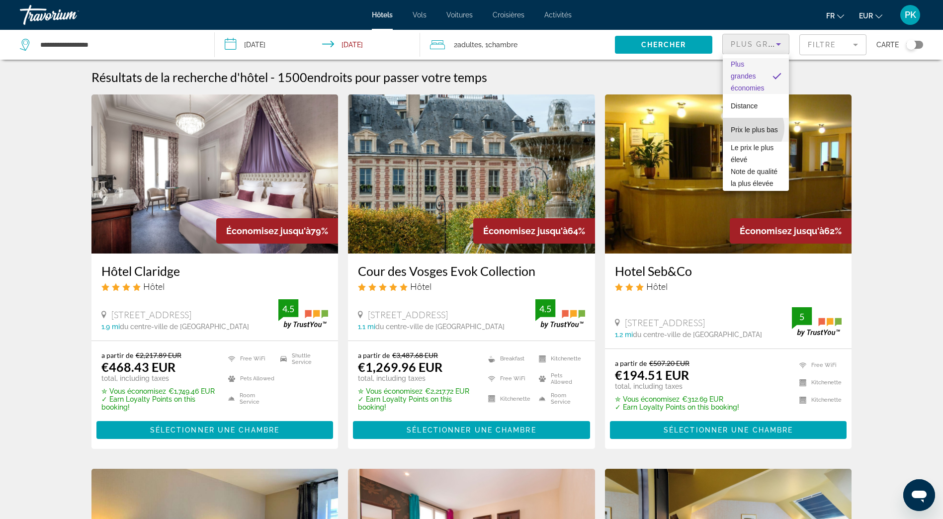
click at [751, 128] on span "Prix le plus bas" at bounding box center [753, 130] width 47 height 12
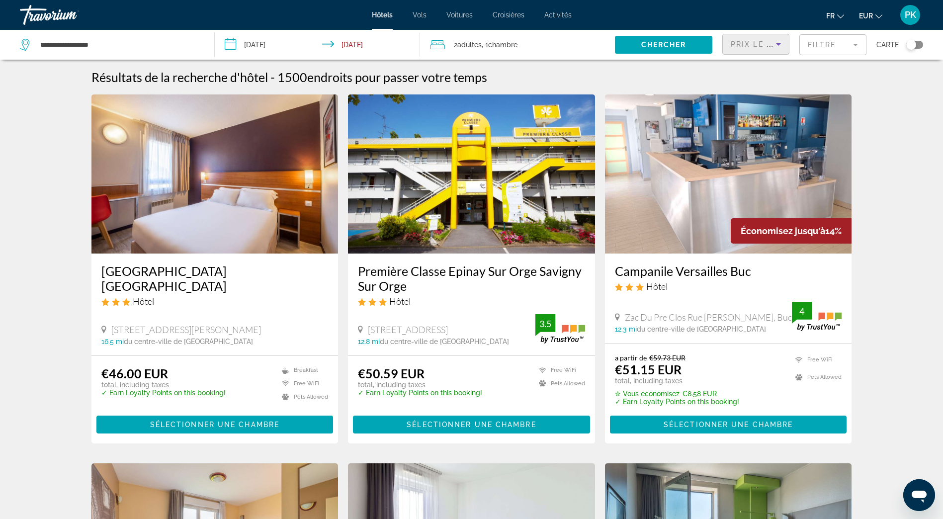
click at [820, 47] on mat-form-field "Filtre" at bounding box center [832, 44] width 67 height 21
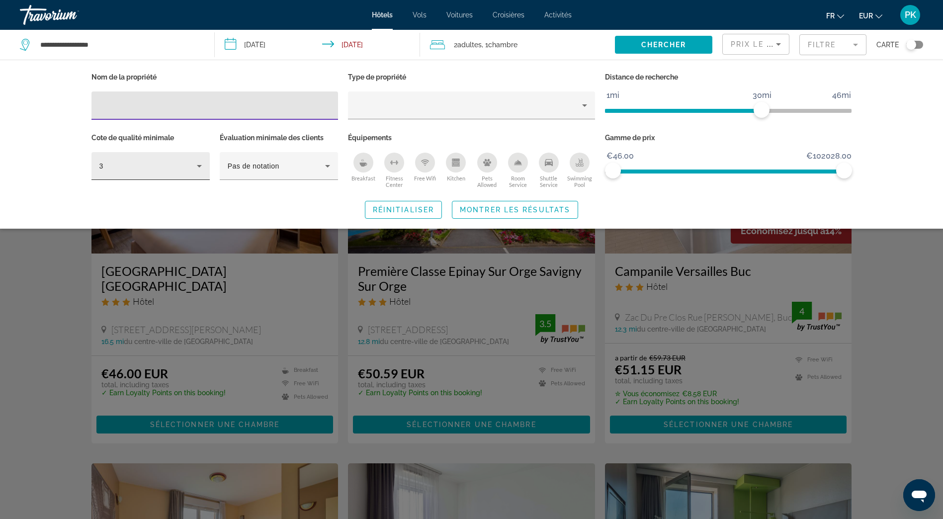
click at [195, 164] on icon "Hotel Filters" at bounding box center [199, 166] width 12 height 12
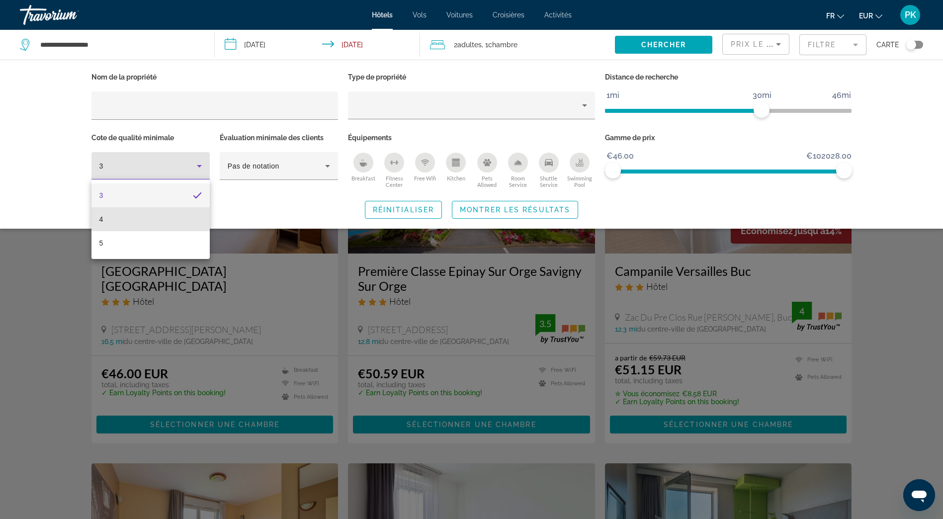
drag, startPoint x: 117, startPoint y: 221, endPoint x: 219, endPoint y: 191, distance: 106.5
click at [119, 220] on mat-option "4" at bounding box center [150, 219] width 118 height 24
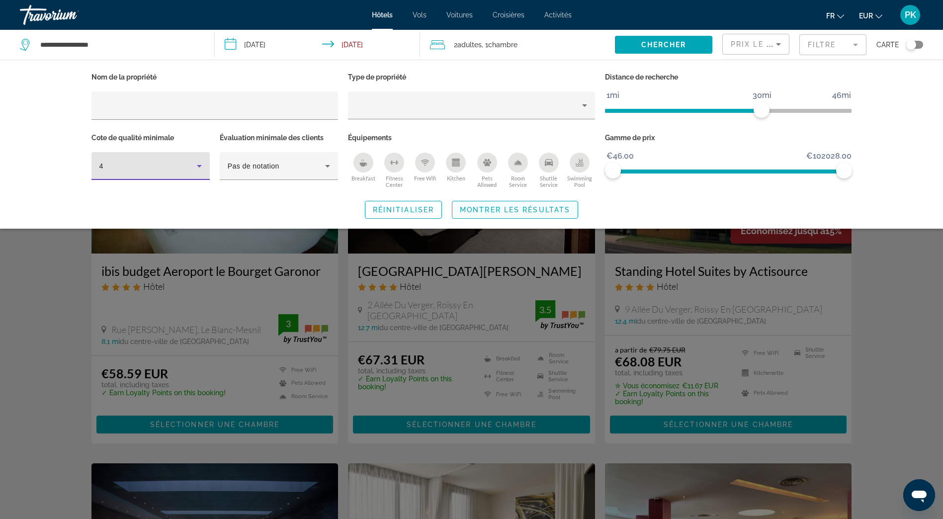
click at [536, 212] on span "Montrer les résultats" at bounding box center [515, 210] width 110 height 8
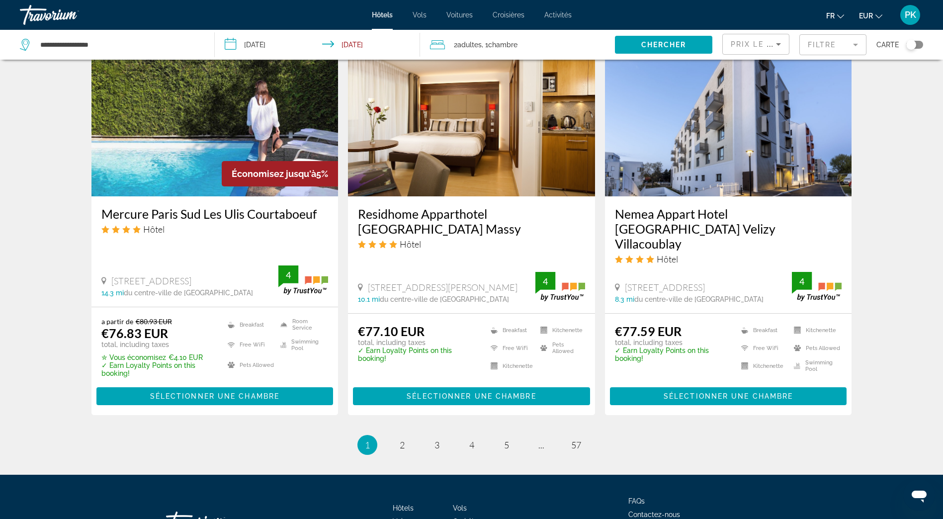
scroll to position [1237, 0]
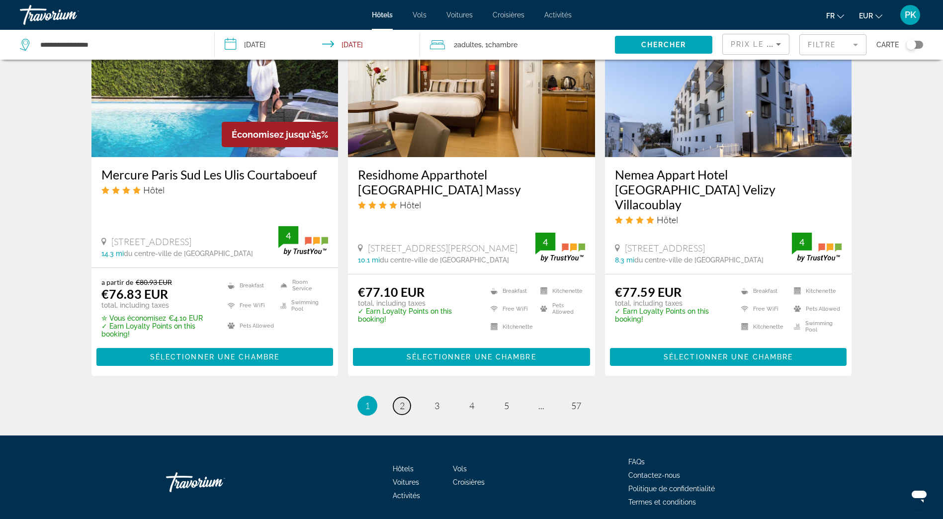
click at [400, 400] on span "2" at bounding box center [402, 405] width 5 height 11
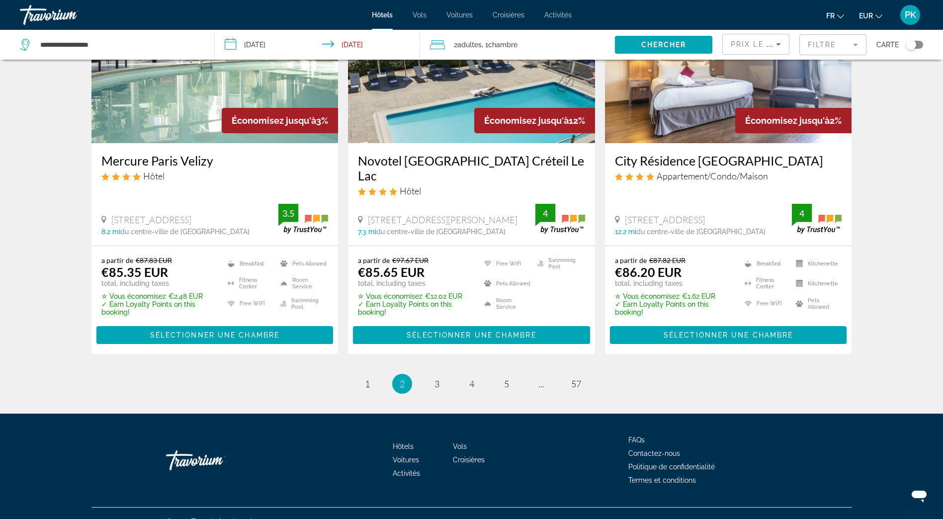
scroll to position [1239, 0]
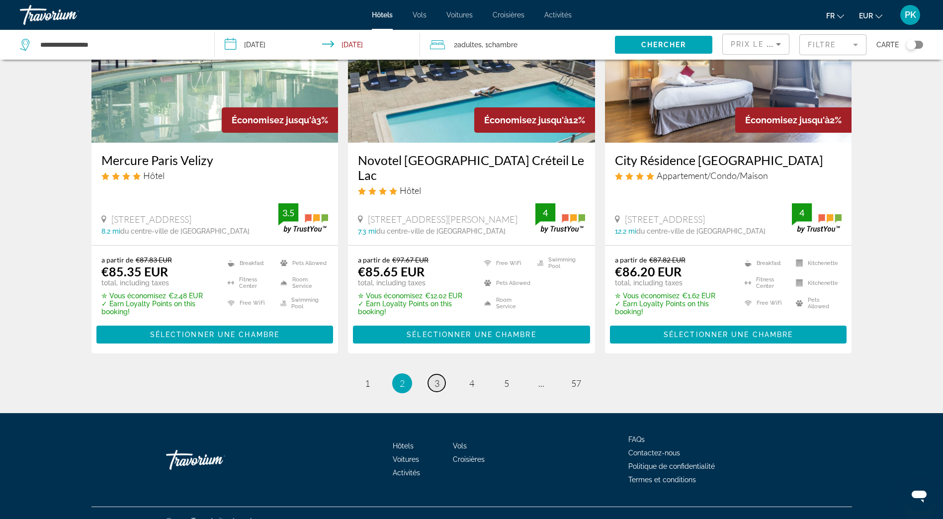
click at [437, 378] on span "3" at bounding box center [436, 383] width 5 height 11
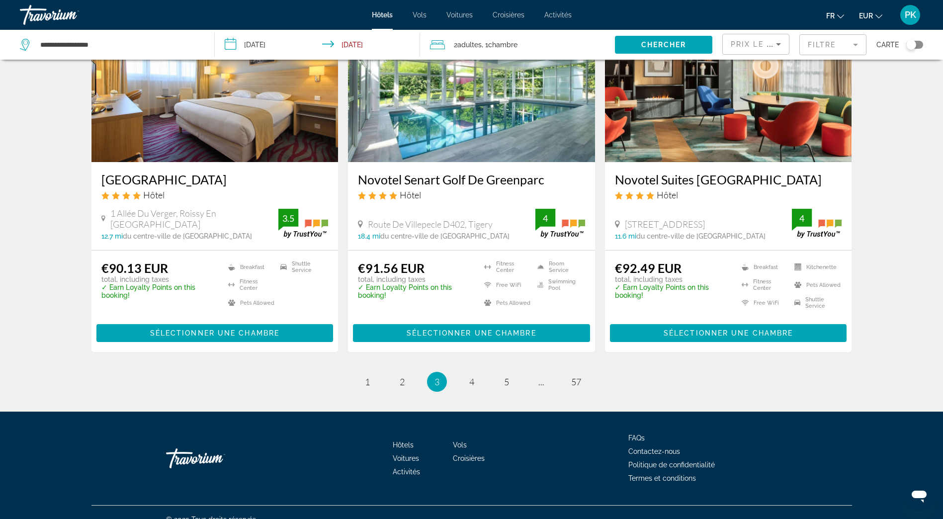
scroll to position [1277, 0]
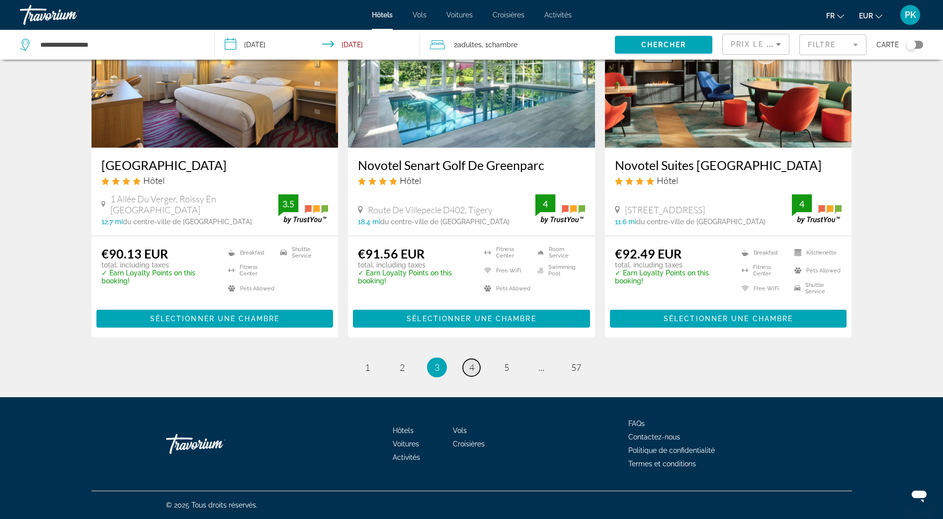
click at [470, 369] on span "4" at bounding box center [471, 367] width 5 height 11
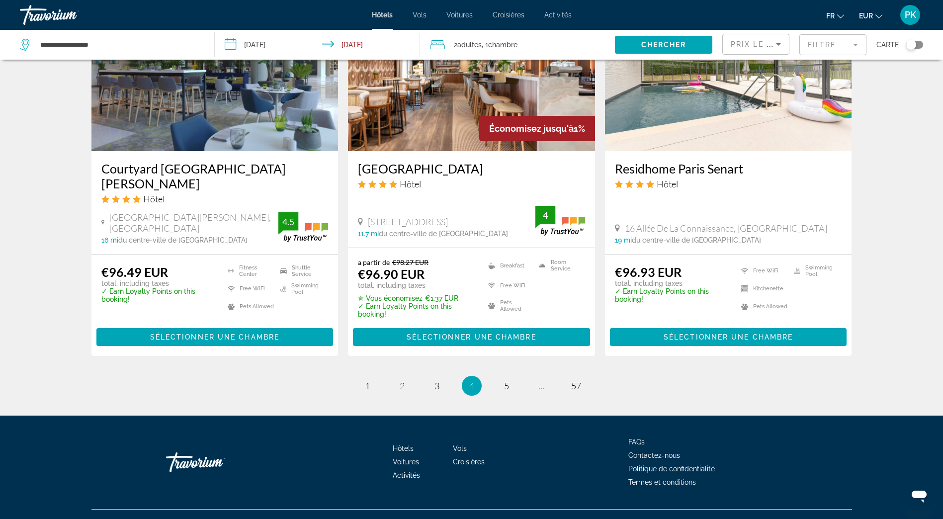
scroll to position [1242, 0]
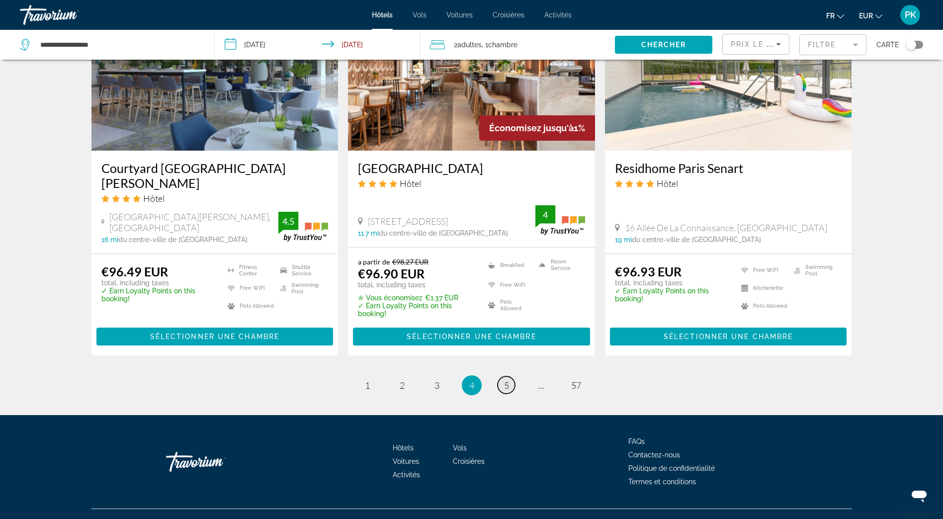
click at [504, 385] on span "5" at bounding box center [506, 385] width 5 height 11
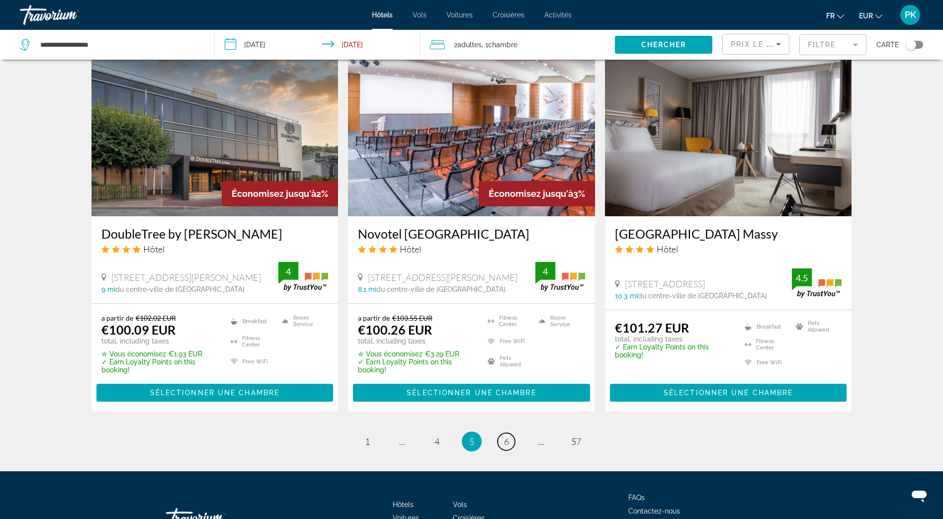
scroll to position [1250, 0]
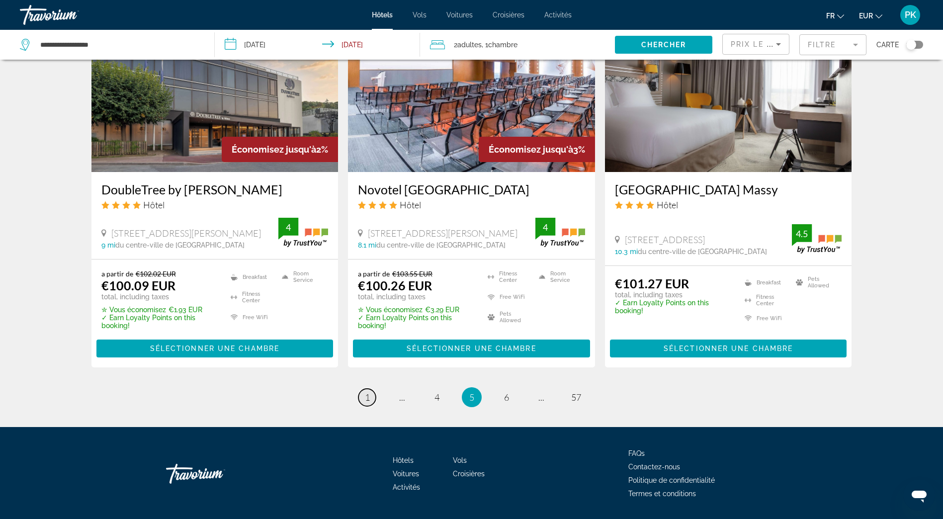
click at [365, 392] on span "1" at bounding box center [367, 397] width 5 height 11
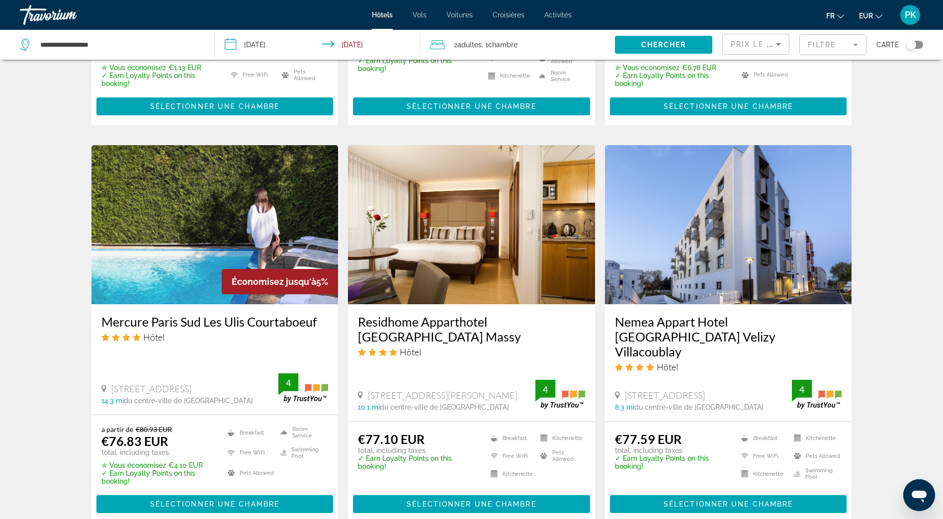
scroll to position [1237, 0]
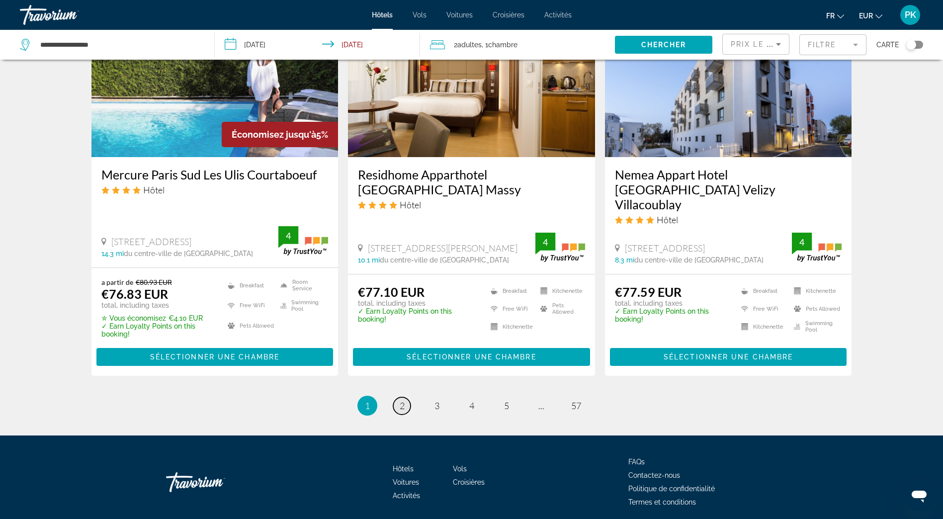
click at [402, 400] on span "2" at bounding box center [402, 405] width 5 height 11
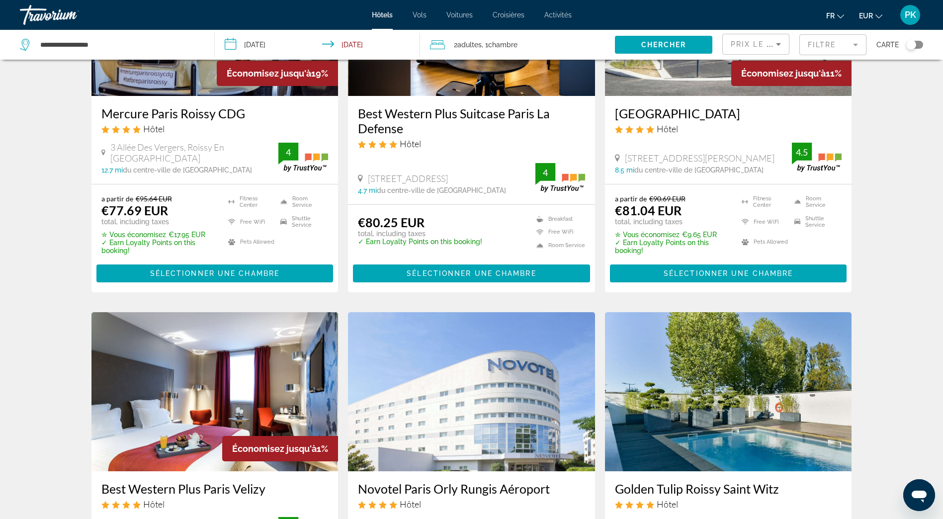
scroll to position [149, 0]
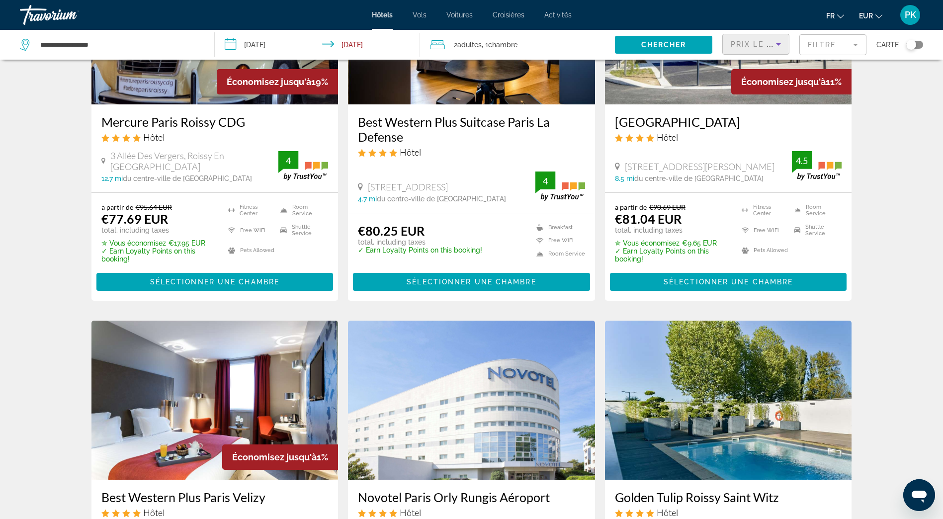
click at [778, 48] on icon "Sort by" at bounding box center [778, 44] width 12 height 12
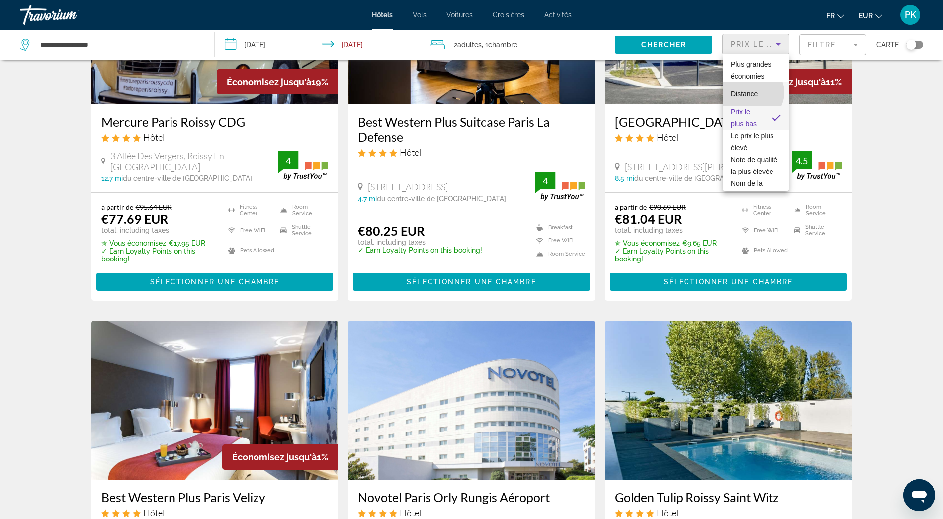
click at [752, 92] on span "Distance" at bounding box center [743, 94] width 27 height 8
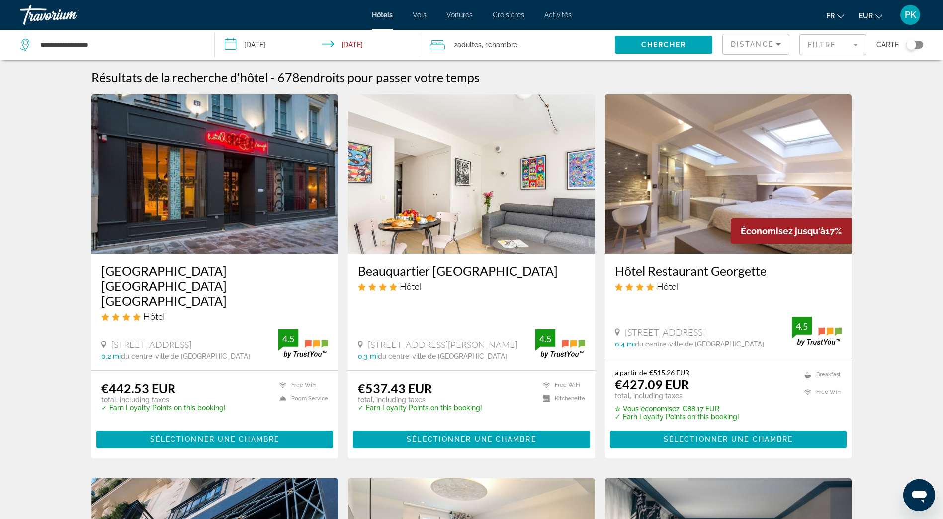
click at [842, 47] on mat-form-field "Filtre" at bounding box center [832, 44] width 67 height 21
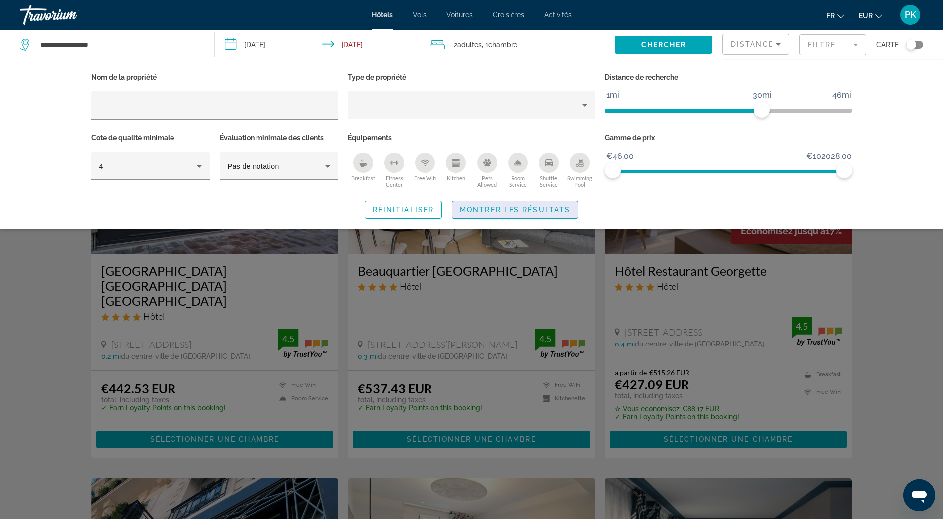
click at [480, 209] on span "Montrer les résultats" at bounding box center [515, 210] width 110 height 8
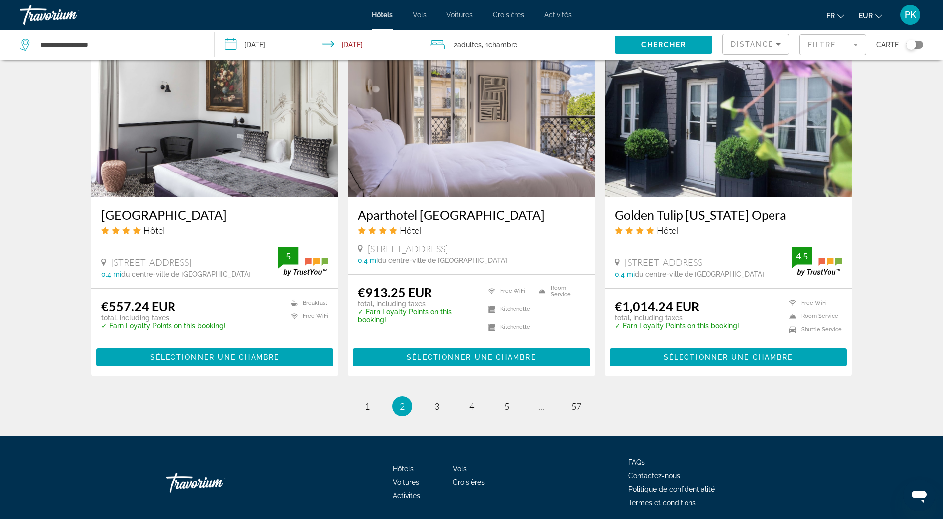
scroll to position [1208, 0]
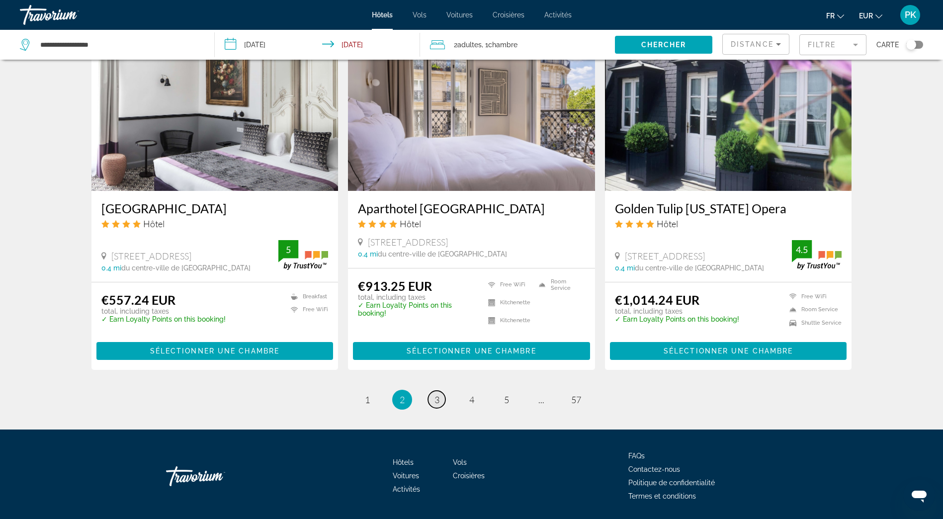
click at [438, 394] on span "3" at bounding box center [436, 399] width 5 height 11
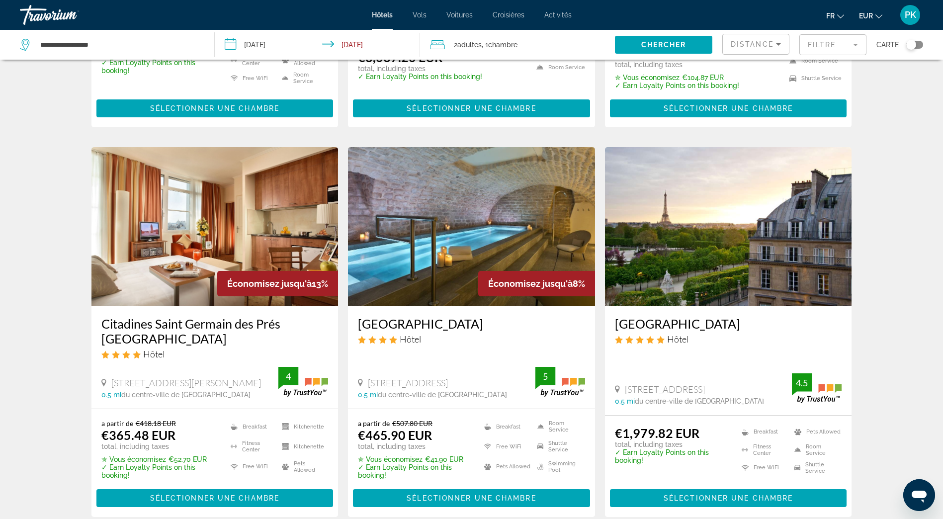
scroll to position [348, 0]
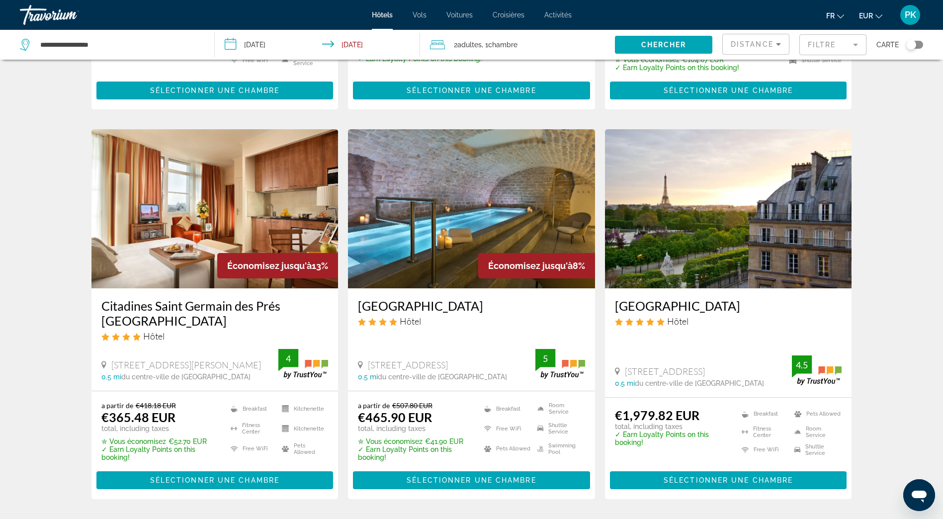
click at [456, 307] on h3 "[GEOGRAPHIC_DATA]" at bounding box center [471, 305] width 227 height 15
